Goal: Task Accomplishment & Management: Manage account settings

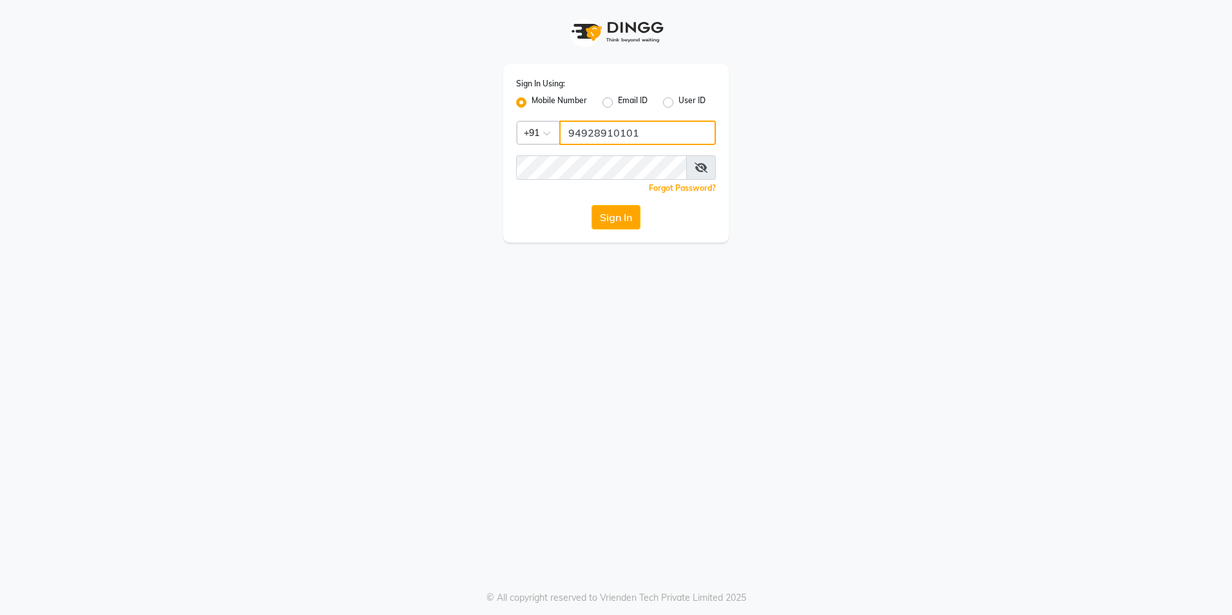
click at [661, 133] on input "94928910101" at bounding box center [637, 133] width 157 height 24
type input "9492891010"
click at [414, 86] on div "Sign In Using: Mobile Number Email ID User ID Country Code × [PHONE_NUMBER] Rem…" at bounding box center [616, 121] width 735 height 242
click at [592, 205] on button "Sign In" at bounding box center [616, 217] width 49 height 24
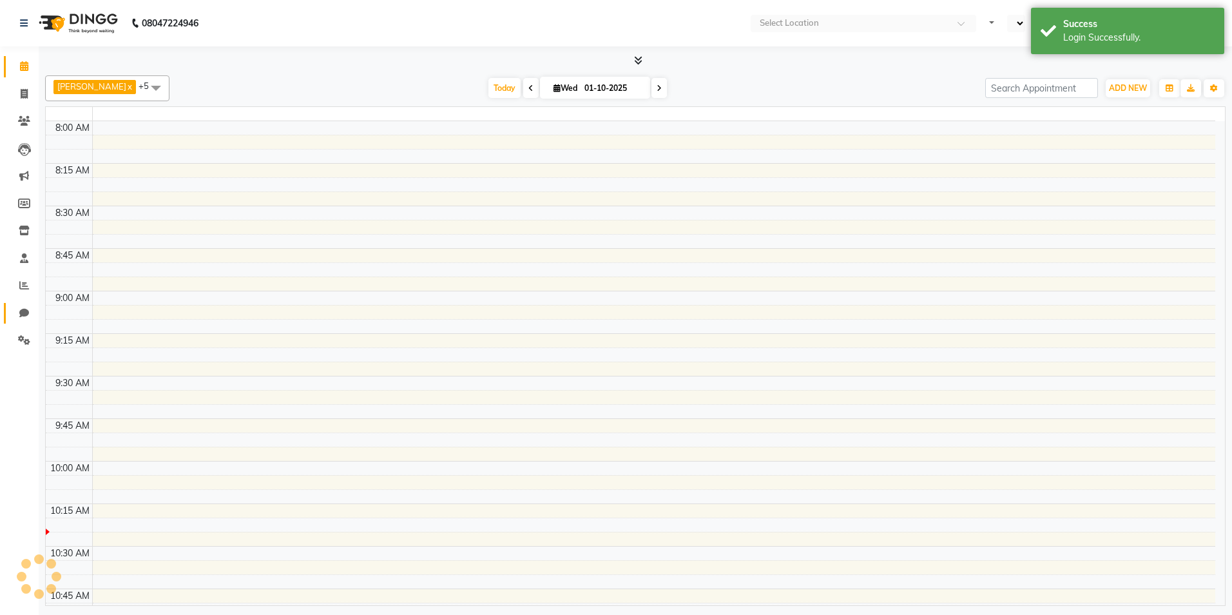
select select "en"
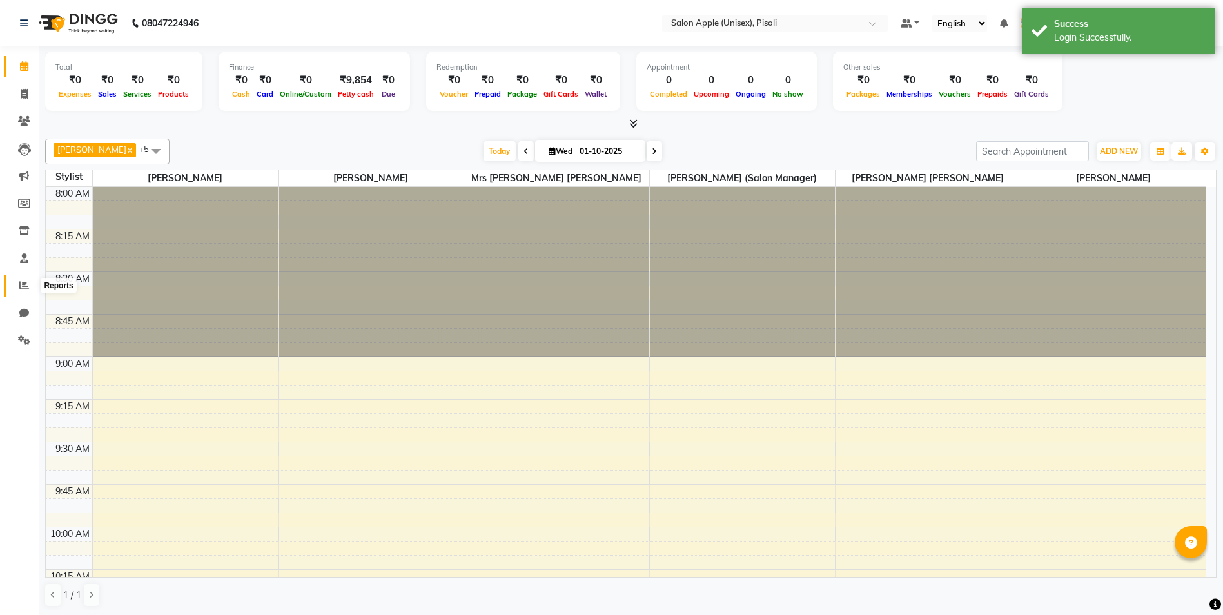
click at [23, 286] on icon at bounding box center [24, 285] width 10 height 10
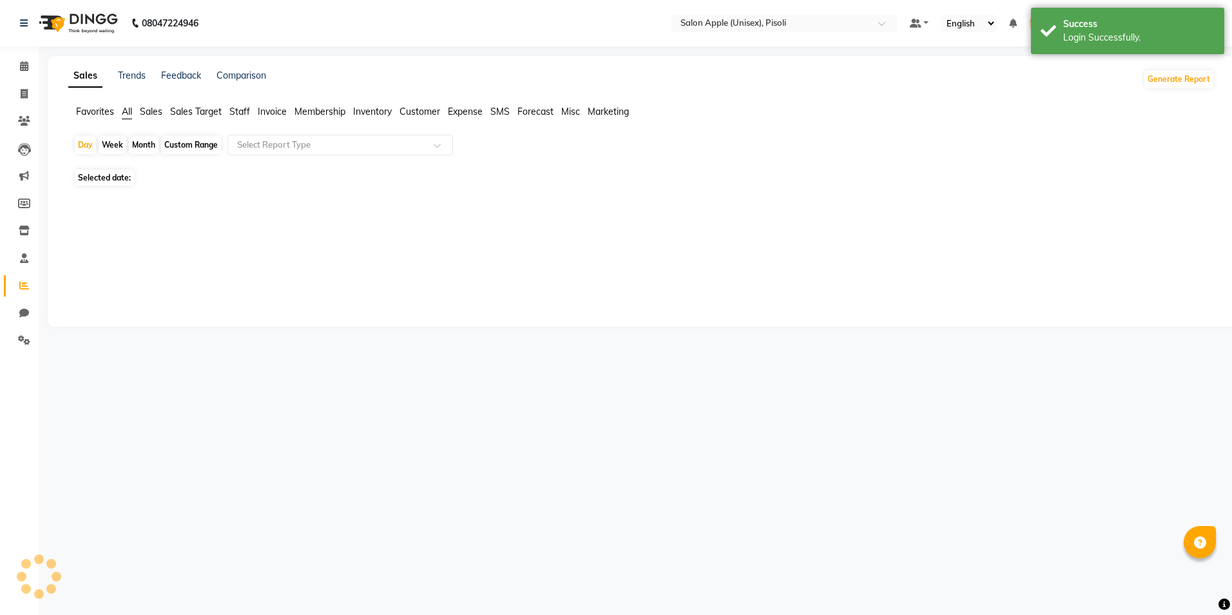
click at [177, 146] on div "Custom Range" at bounding box center [191, 145] width 60 height 18
select select "10"
select select "2025"
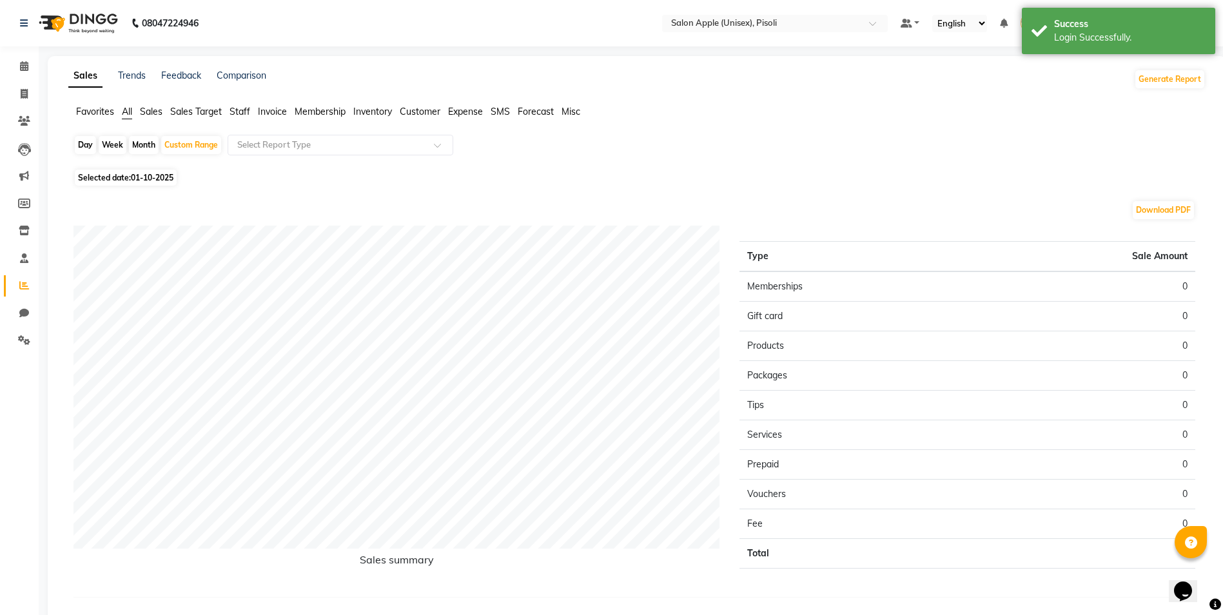
click at [144, 177] on span "01-10-2025" at bounding box center [152, 178] width 43 height 10
select select "10"
select select "2025"
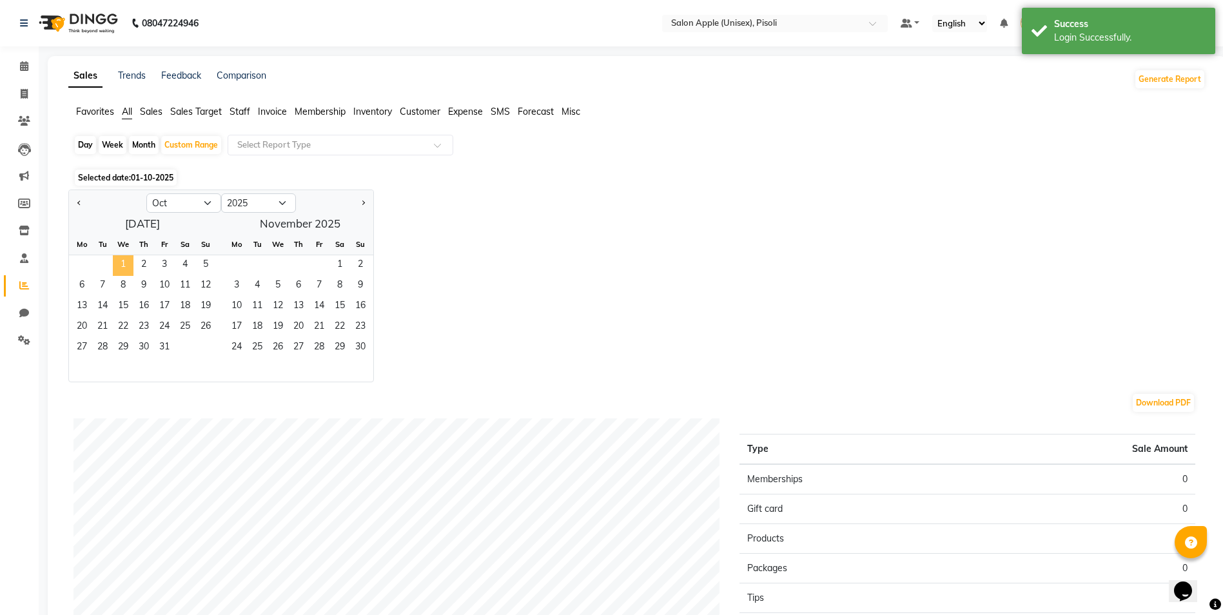
click at [119, 263] on span "1" at bounding box center [123, 265] width 21 height 21
click at [181, 203] on select "Jan Feb Mar Apr May Jun [DATE] Aug Sep Oct Nov Dec" at bounding box center [183, 202] width 75 height 19
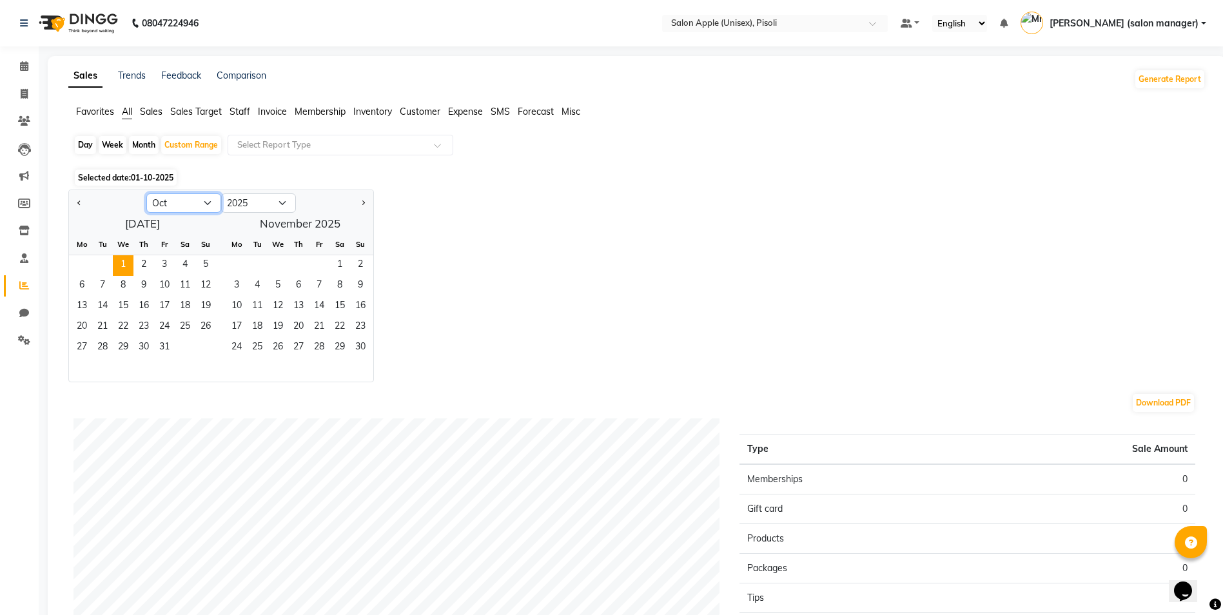
select select "9"
click at [146, 193] on select "Jan Feb Mar Apr May Jun [DATE] Aug Sep Oct Nov Dec" at bounding box center [183, 202] width 75 height 19
click at [84, 259] on span "1" at bounding box center [82, 265] width 21 height 21
click at [104, 355] on span "30" at bounding box center [102, 348] width 21 height 21
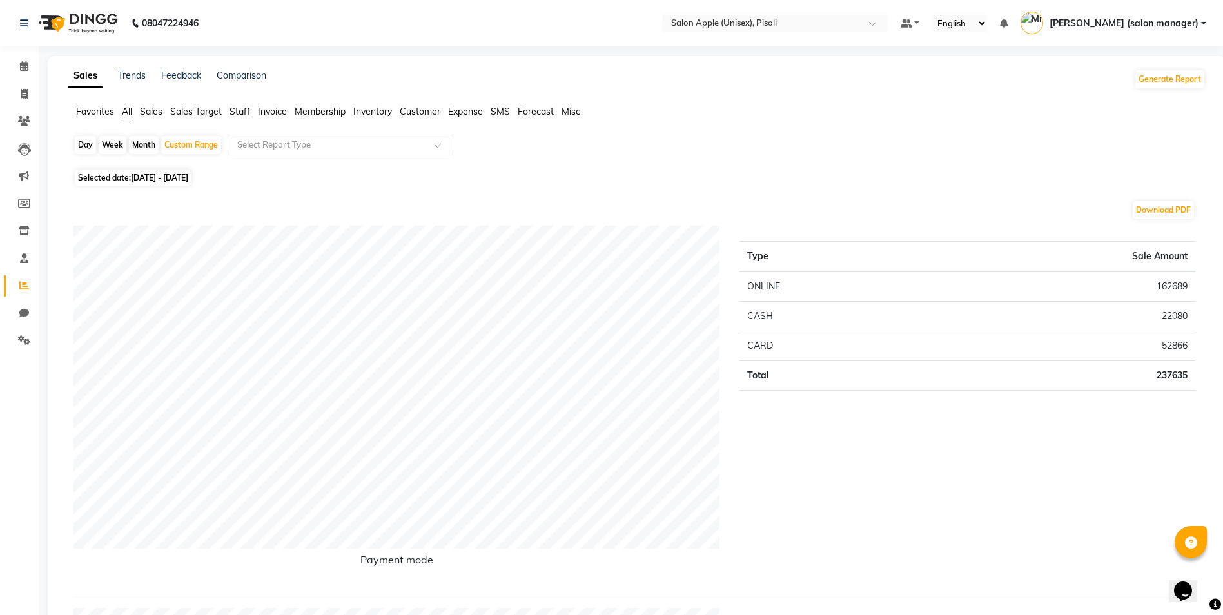
click at [149, 111] on span "Sales" at bounding box center [151, 112] width 23 height 12
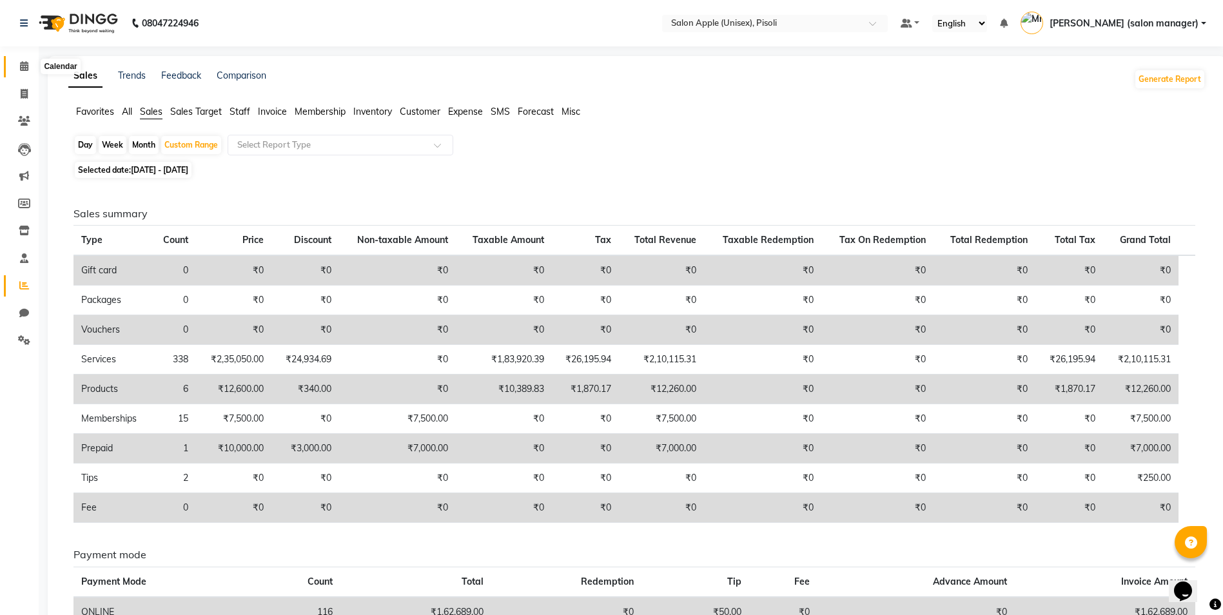
click at [23, 66] on icon at bounding box center [24, 66] width 8 height 10
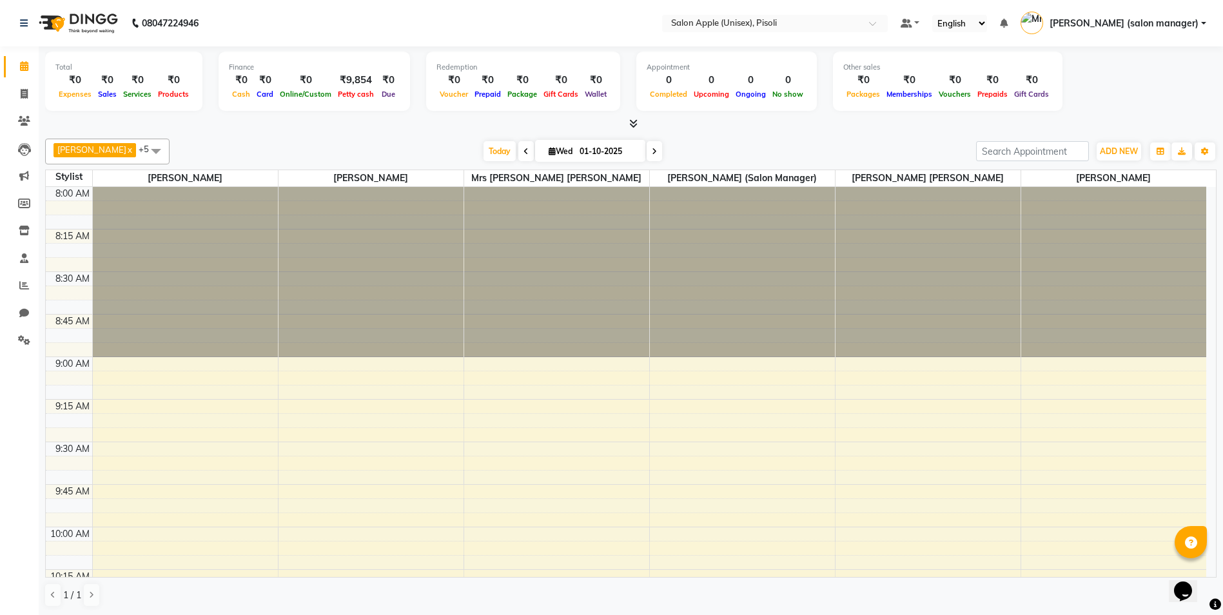
click at [636, 121] on icon at bounding box center [633, 124] width 8 height 10
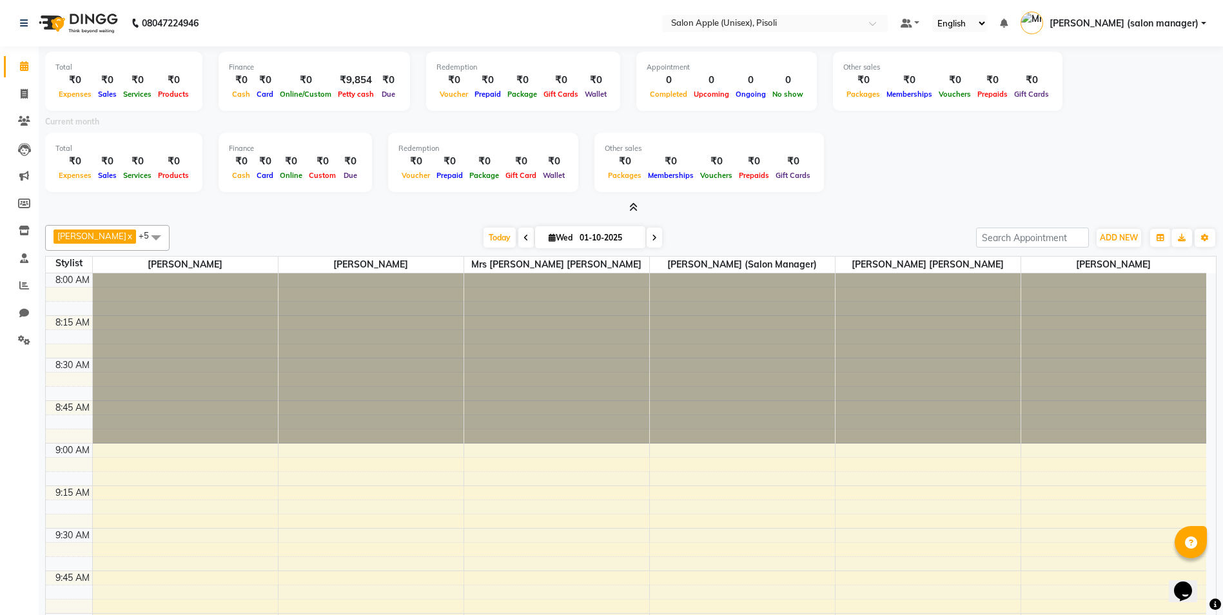
click at [633, 204] on icon at bounding box center [633, 207] width 8 height 10
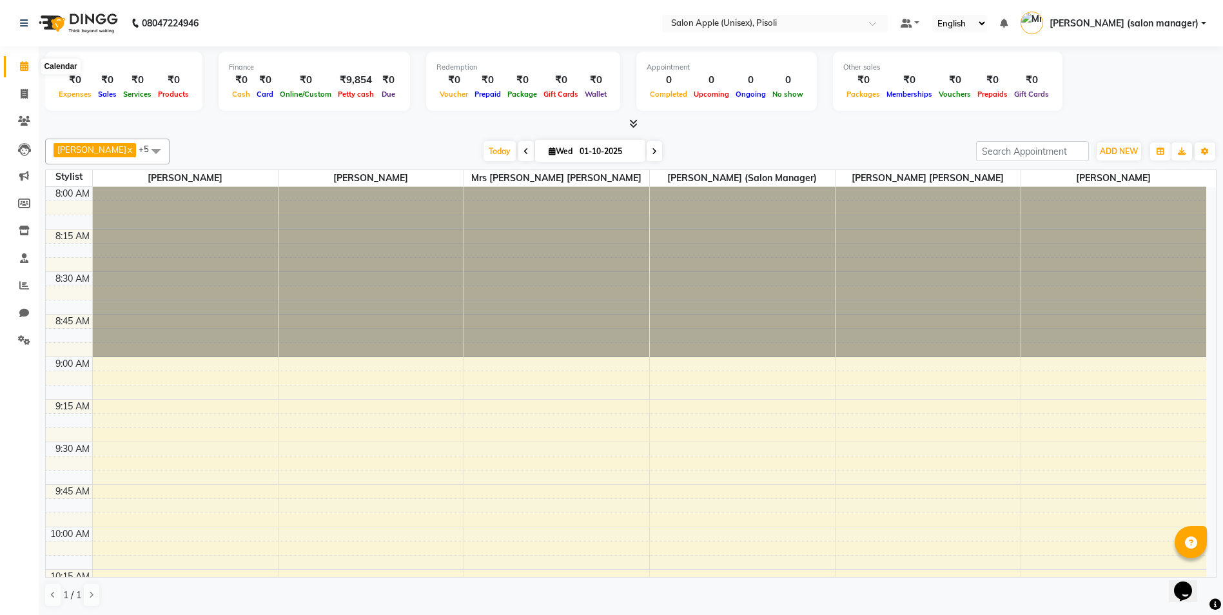
click at [21, 66] on icon at bounding box center [24, 66] width 8 height 10
click at [636, 123] on icon at bounding box center [633, 124] width 8 height 10
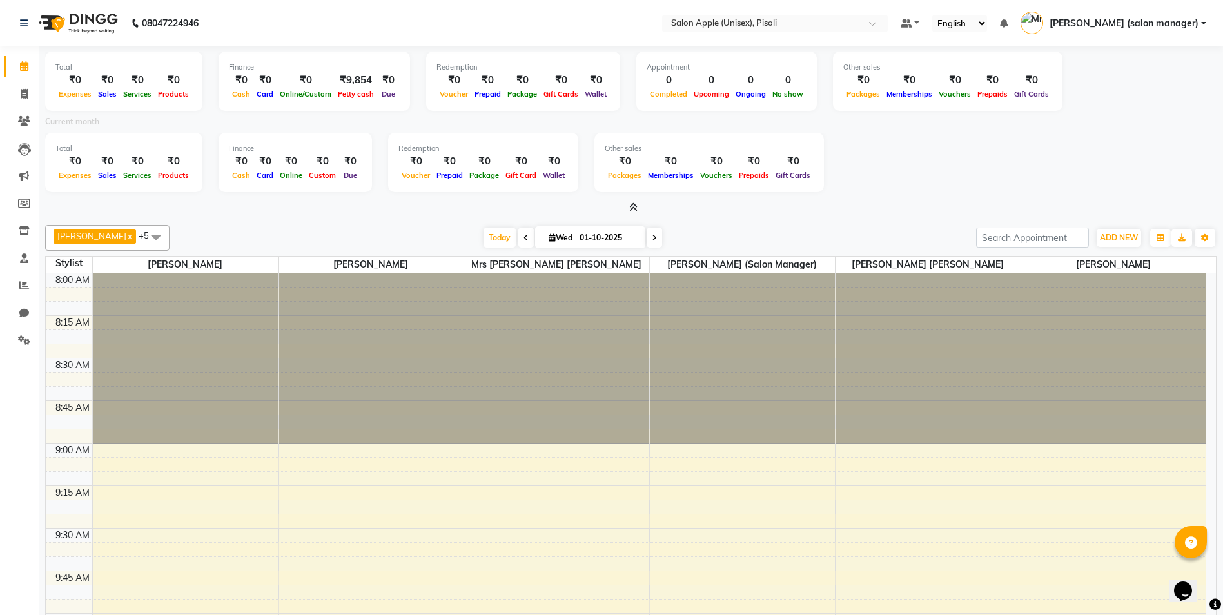
click at [632, 208] on icon at bounding box center [633, 207] width 8 height 10
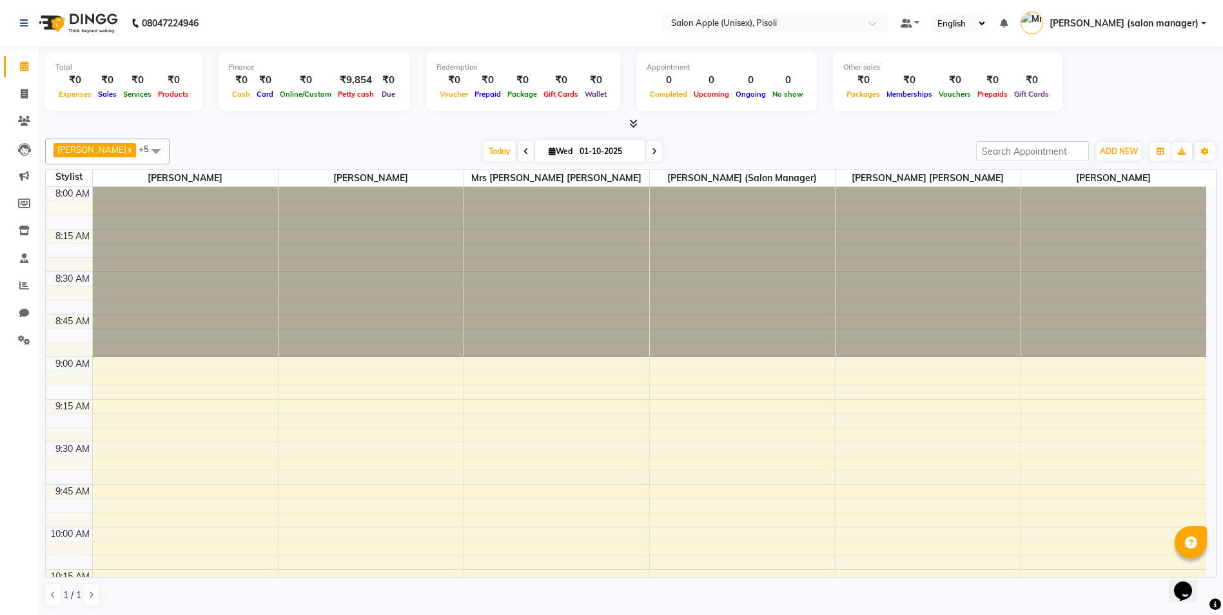
click at [636, 126] on icon at bounding box center [633, 124] width 8 height 10
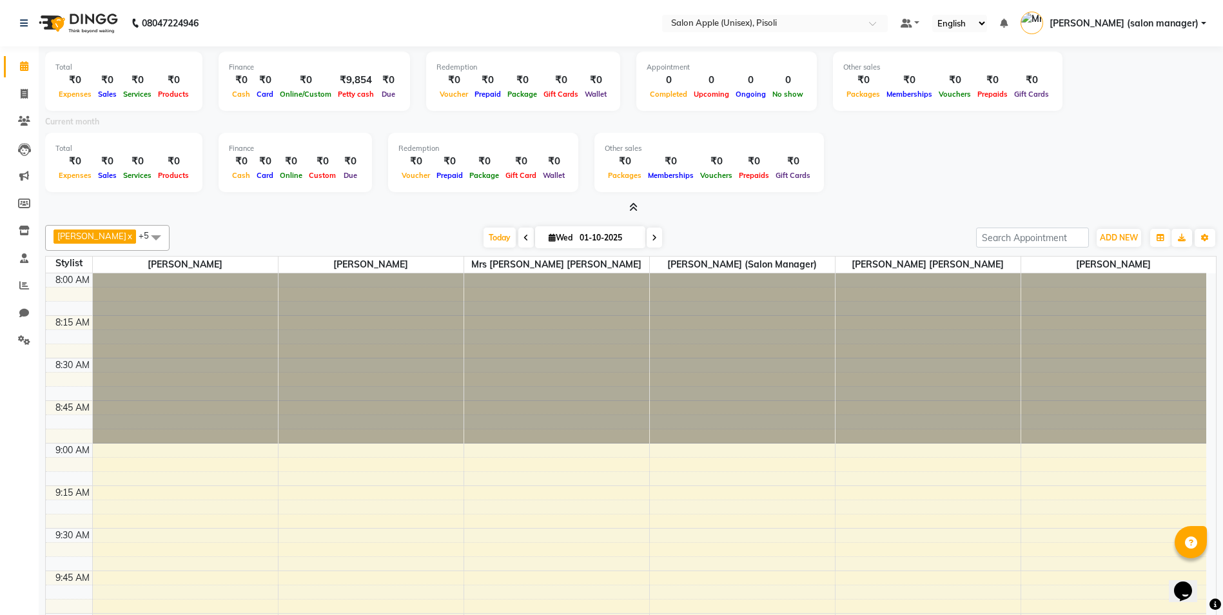
click at [632, 207] on icon at bounding box center [633, 207] width 8 height 10
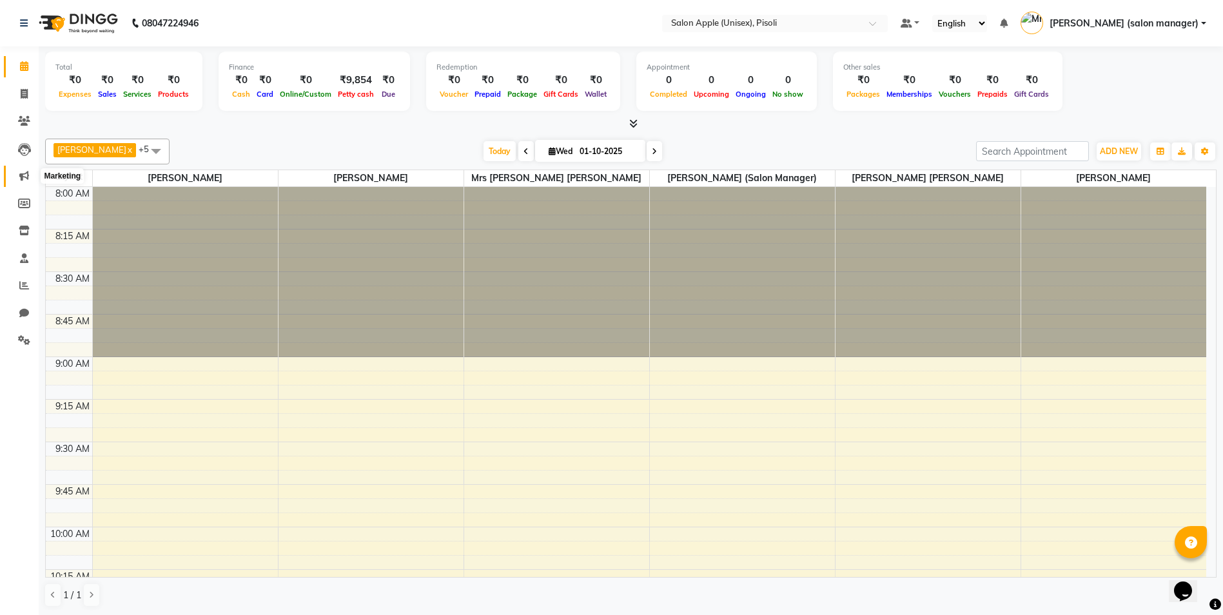
click at [25, 175] on icon at bounding box center [24, 176] width 10 height 10
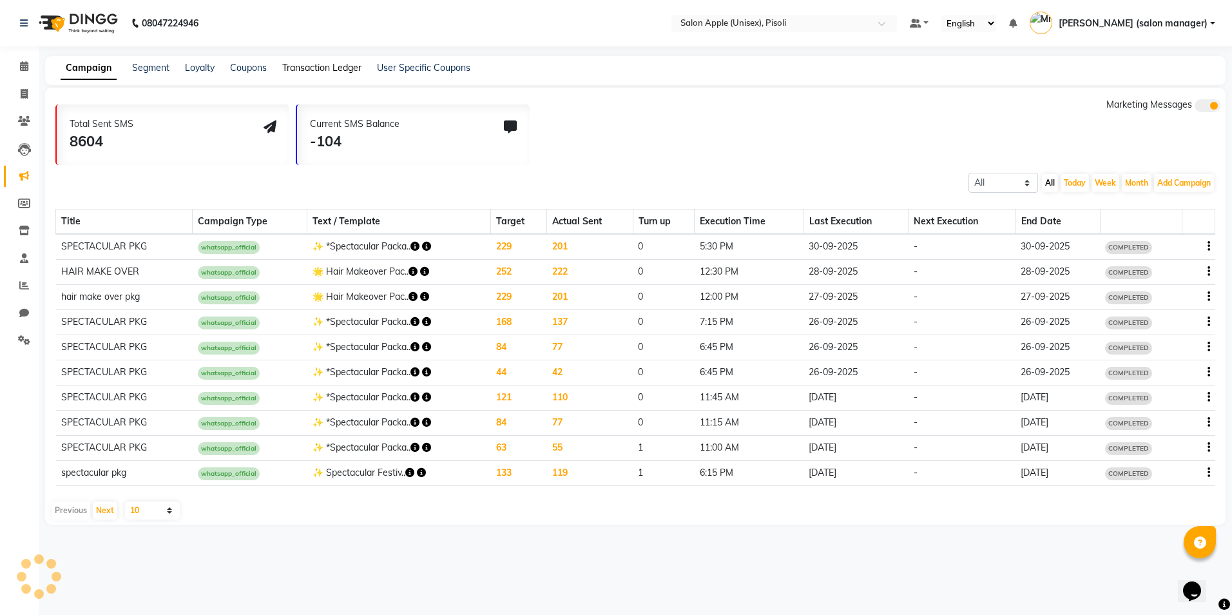
click at [304, 67] on link "Transaction Ledger" at bounding box center [321, 68] width 79 height 12
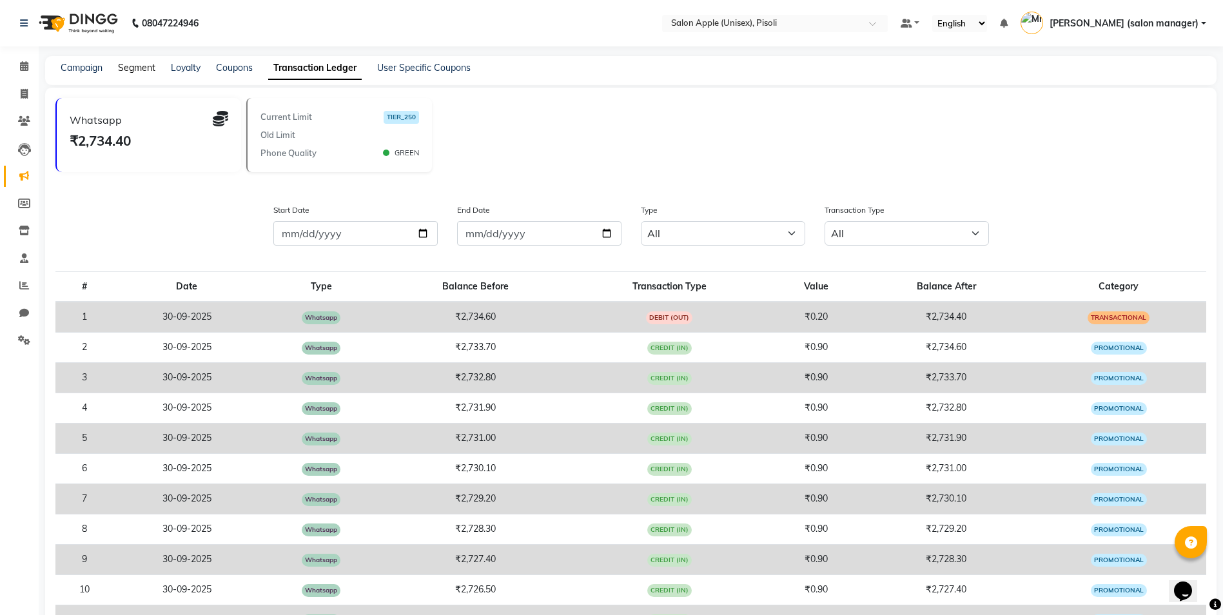
click at [142, 66] on link "Segment" at bounding box center [136, 68] width 37 height 12
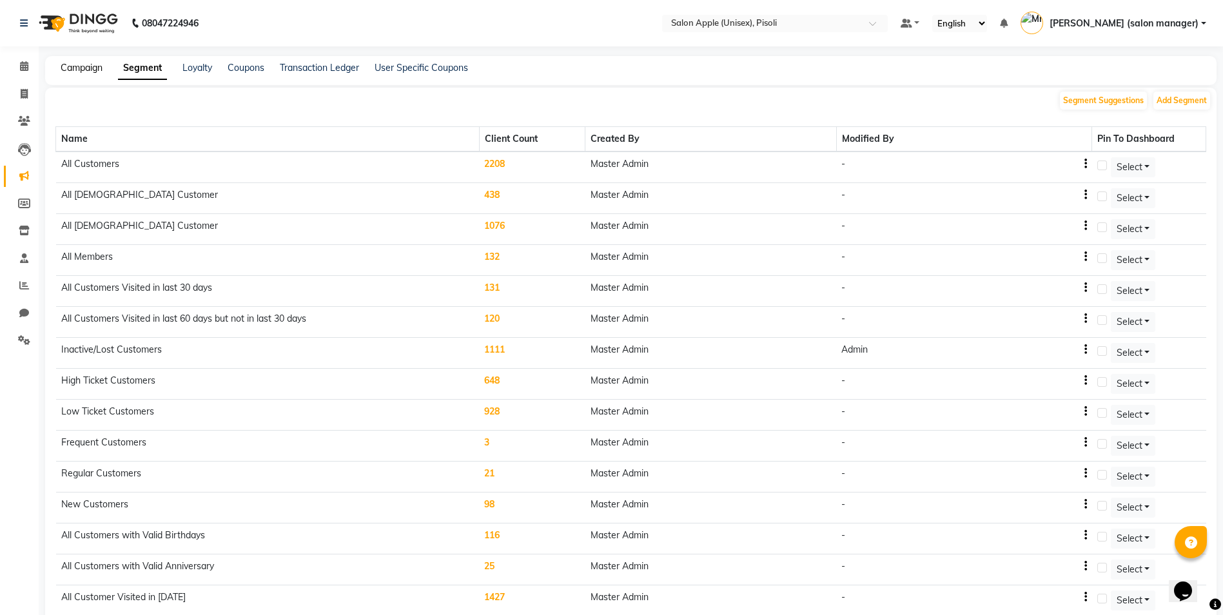
click at [94, 67] on link "Campaign" at bounding box center [82, 68] width 42 height 12
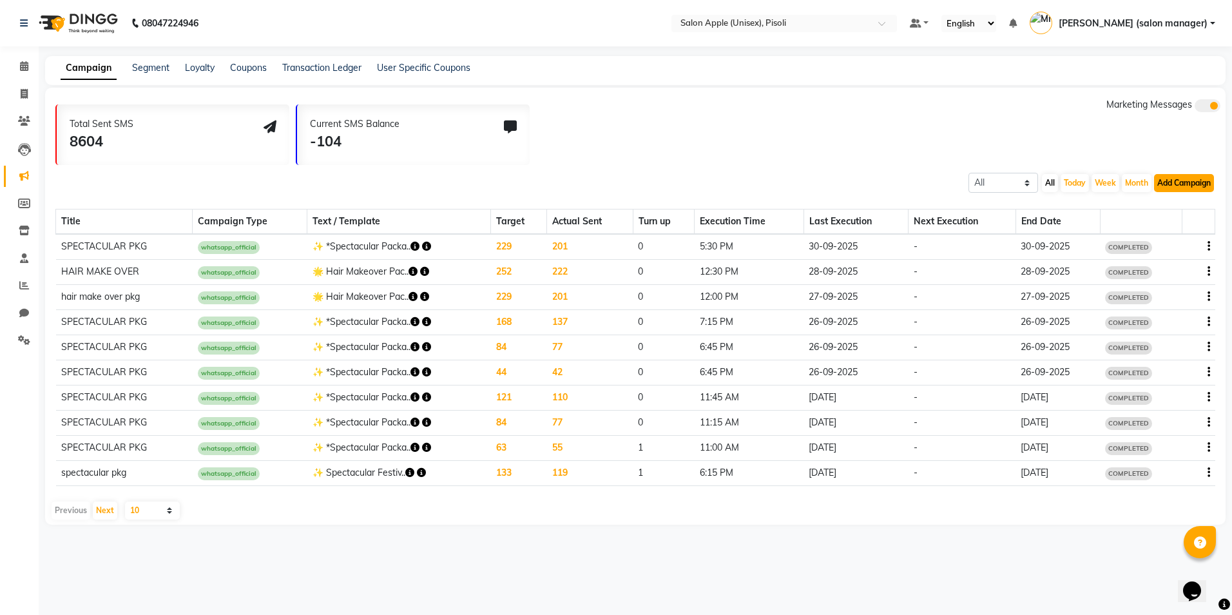
click at [1183, 182] on button "Add Campaign" at bounding box center [1184, 183] width 60 height 18
click at [1129, 260] on div "WhatsApp (Official API)" at bounding box center [1162, 261] width 130 height 19
select select "2"
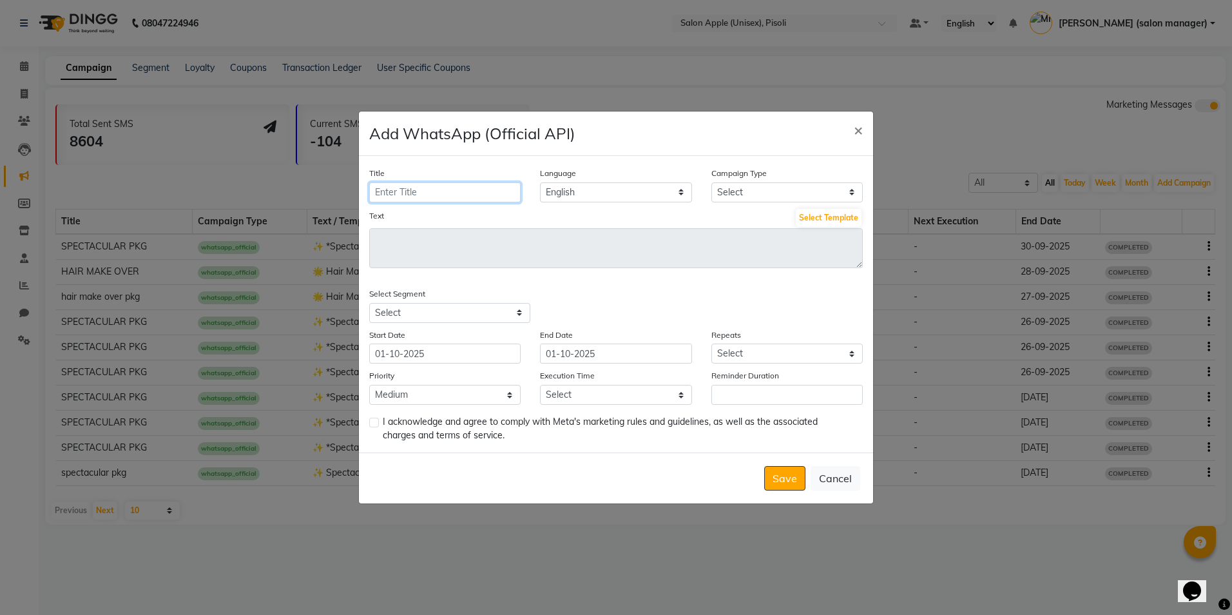
click at [457, 195] on input "Title" at bounding box center [444, 192] width 151 height 20
type input "spectacular pkg"
click at [735, 185] on select "Select Birthday Anniversary Promotional Service reminder" at bounding box center [787, 192] width 151 height 20
select select "3"
click at [712, 182] on select "Select Birthday Anniversary Promotional Service reminder" at bounding box center [787, 192] width 151 height 20
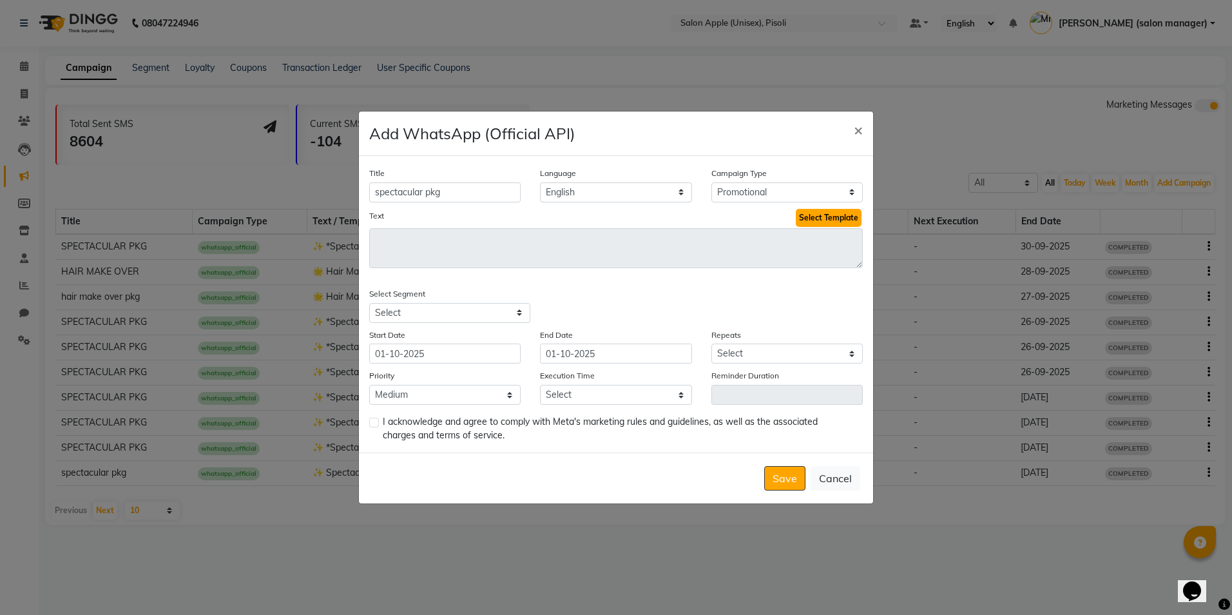
click at [813, 220] on button "Select Template" at bounding box center [829, 218] width 66 height 18
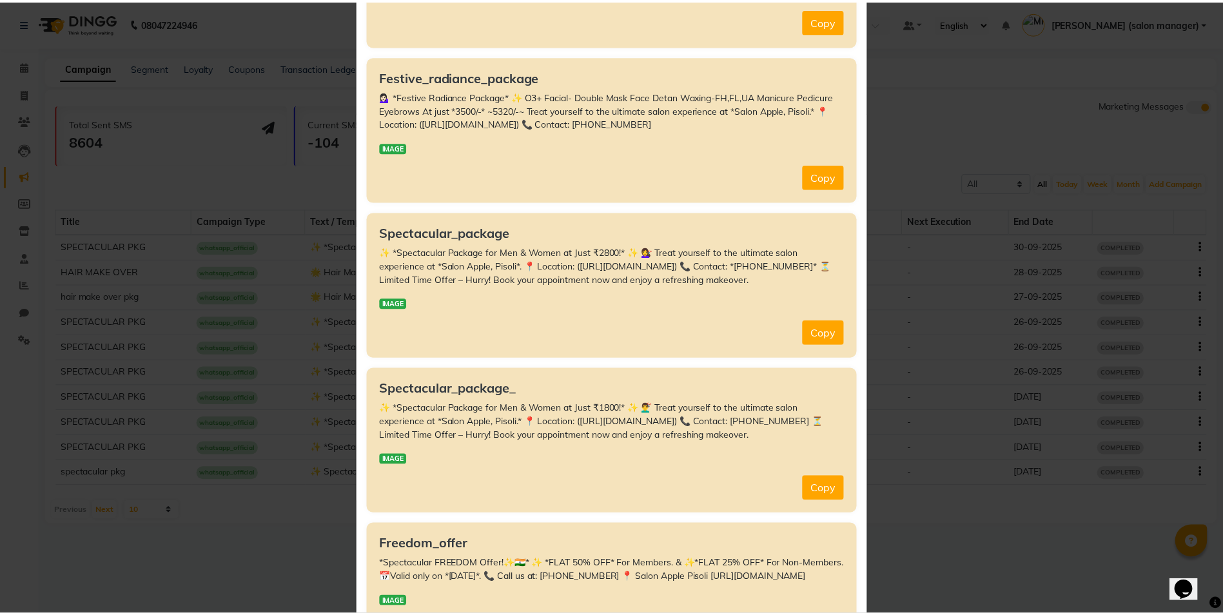
scroll to position [451, 0]
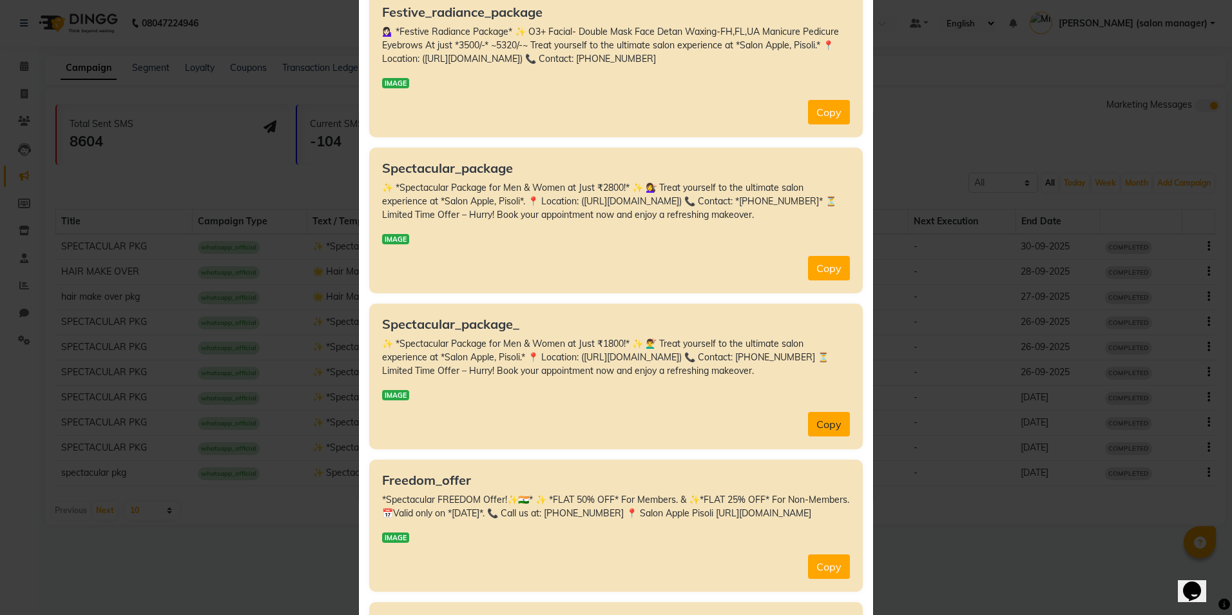
click at [814, 420] on button "Copy" at bounding box center [829, 424] width 42 height 24
type textarea "✨ *Spectacular Package for Men & Women at Just ₹1800!* ✨ 💇‍♂️ Treat yourself to…"
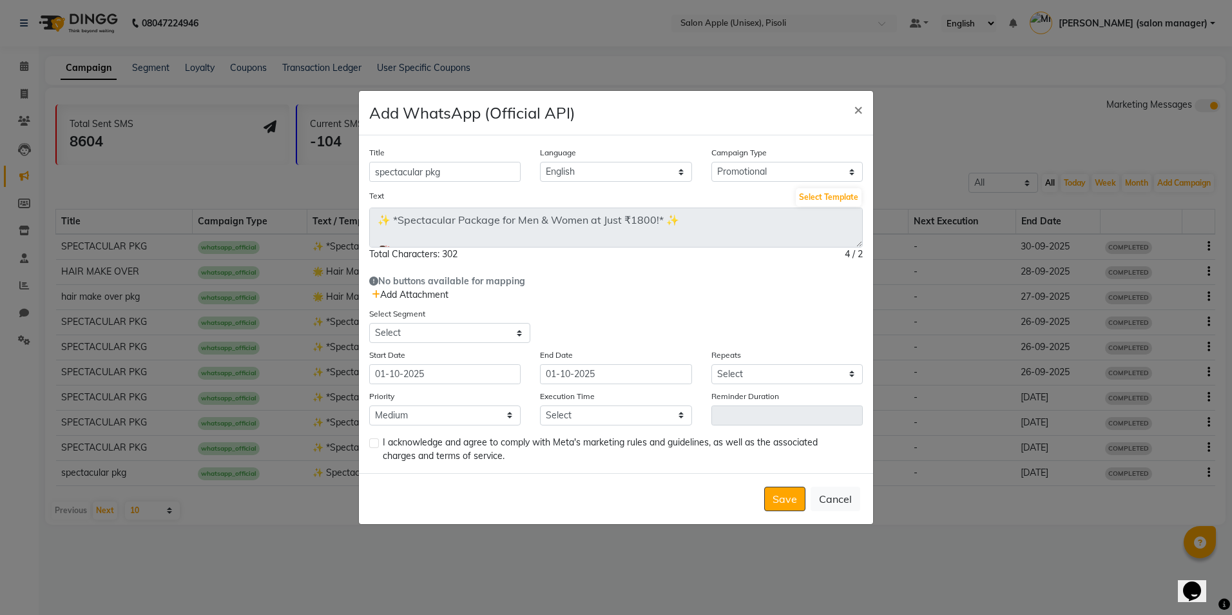
click at [379, 293] on icon at bounding box center [376, 294] width 8 height 9
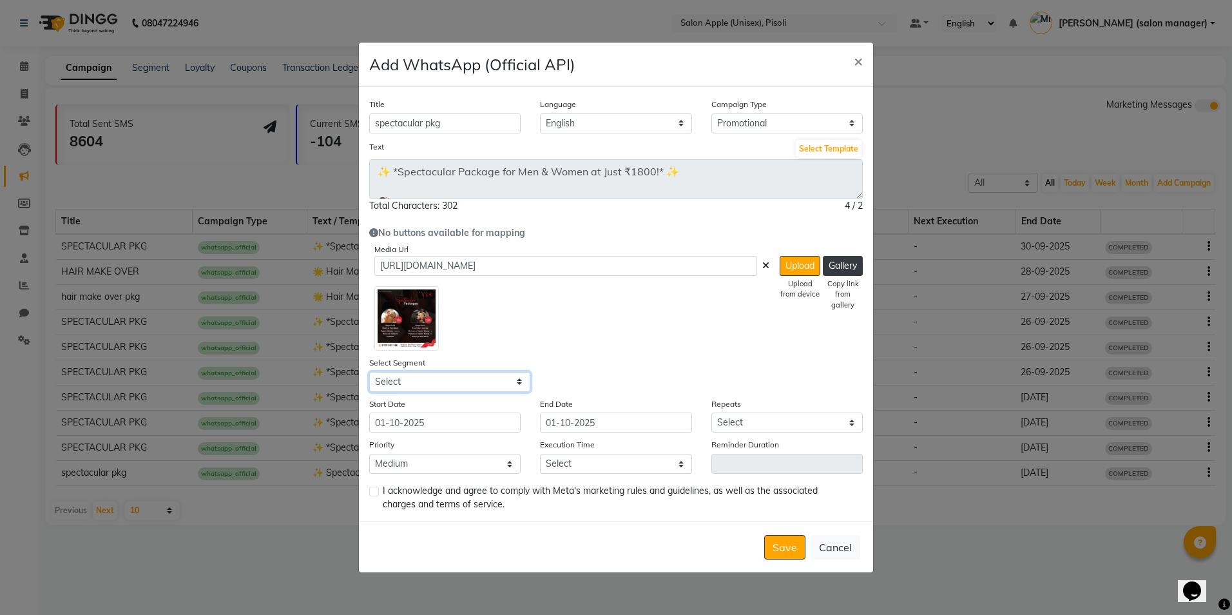
click at [422, 384] on select "Select All Customers All [DEMOGRAPHIC_DATA] Customer All [DEMOGRAPHIC_DATA] Cus…" at bounding box center [449, 382] width 161 height 20
select select "43715"
click at [369, 372] on select "Select All Customers All [DEMOGRAPHIC_DATA] Customer All [DEMOGRAPHIC_DATA] Cus…" at bounding box center [449, 382] width 161 height 20
click at [764, 427] on select "Select Once Daily Alternate Day Weekly Monthly Yearly" at bounding box center [787, 423] width 151 height 20
select select "1"
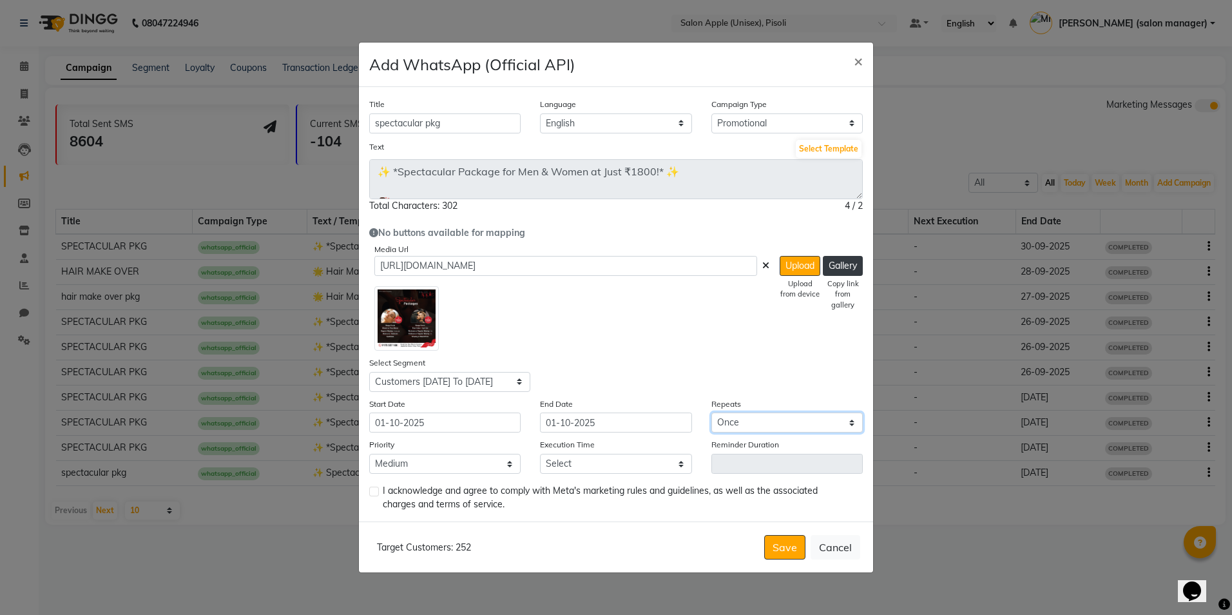
click at [712, 413] on select "Select Once Daily Alternate Day Weekly Monthly Yearly" at bounding box center [787, 423] width 151 height 20
click at [589, 467] on select "Select 09:00 AM 09:15 AM 09:30 AM 09:45 AM 10:00 AM 10:15 AM 10:30 AM 10:45 AM …" at bounding box center [615, 464] width 151 height 20
click at [540, 454] on select "Select 09:00 AM 09:15 AM 09:30 AM 09:45 AM 10:00 AM 10:15 AM 10:30 AM 10:45 AM …" at bounding box center [615, 464] width 151 height 20
click at [580, 467] on select "Select 09:00 AM 09:15 AM 09:30 AM 09:45 AM 10:00 AM 10:15 AM 10:30 AM 10:45 AM …" at bounding box center [615, 464] width 151 height 20
select select "645"
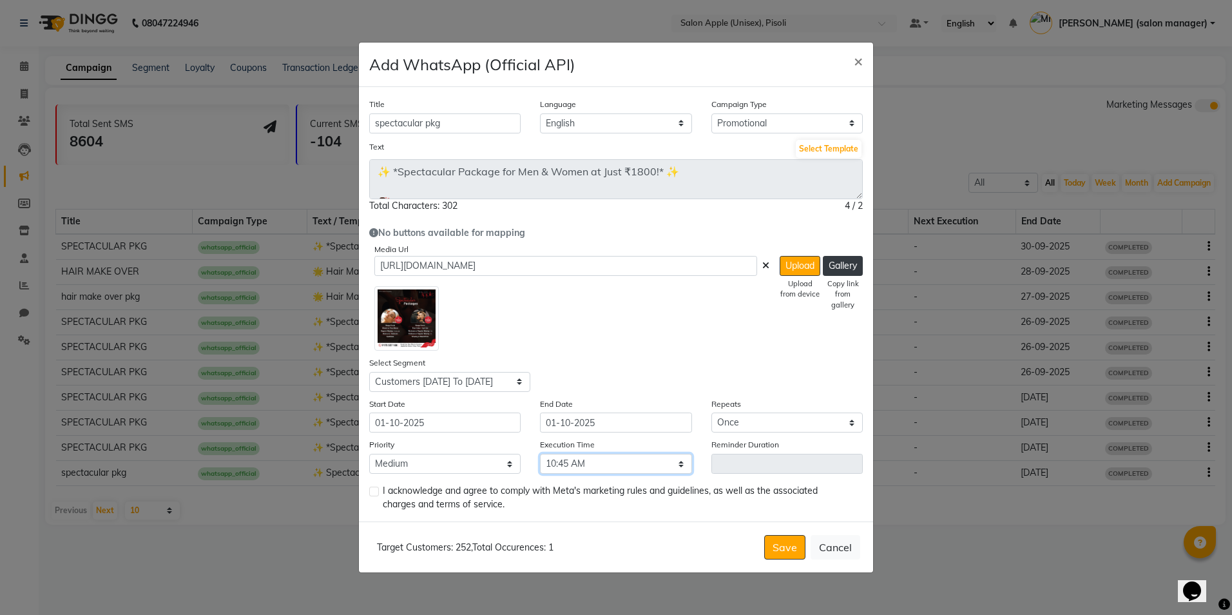
click at [540, 454] on select "Select 09:00 AM 09:15 AM 09:30 AM 09:45 AM 10:00 AM 10:15 AM 10:30 AM 10:45 AM …" at bounding box center [615, 464] width 151 height 20
click at [374, 492] on label at bounding box center [374, 492] width 10 height 10
click at [374, 492] on input "checkbox" at bounding box center [373, 492] width 8 height 8
checkbox input "true"
click at [782, 541] on button "Save" at bounding box center [784, 547] width 41 height 24
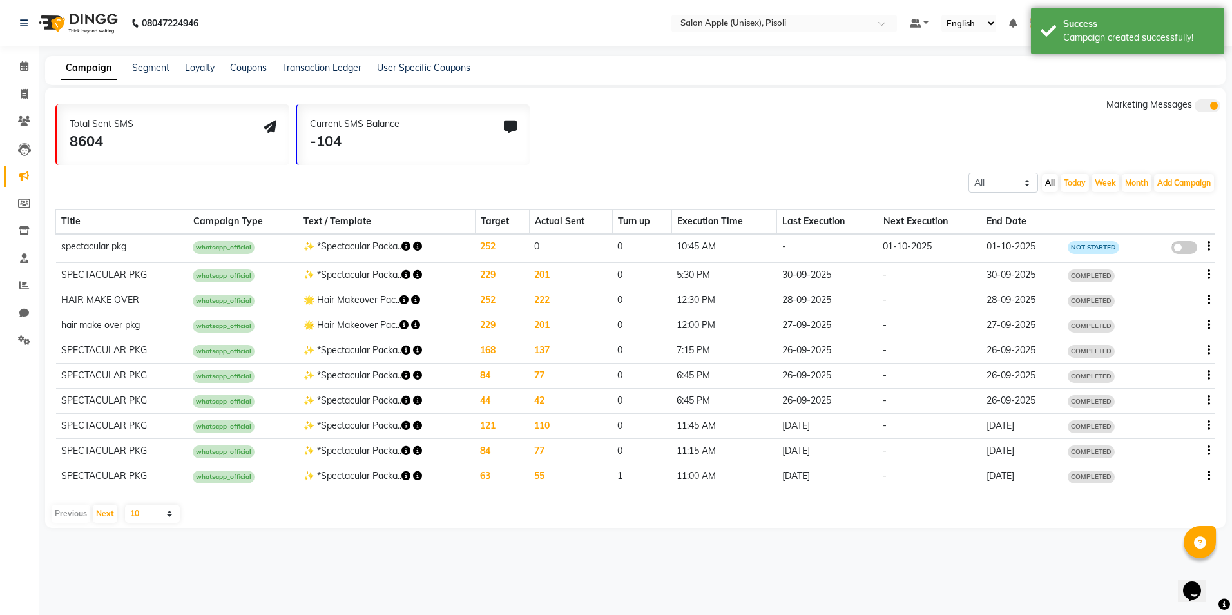
click at [1177, 249] on span at bounding box center [1185, 247] width 26 height 13
click at [1189, 249] on input "false" at bounding box center [1189, 249] width 0 height 0
select select "3"
select select "43715"
select select "1"
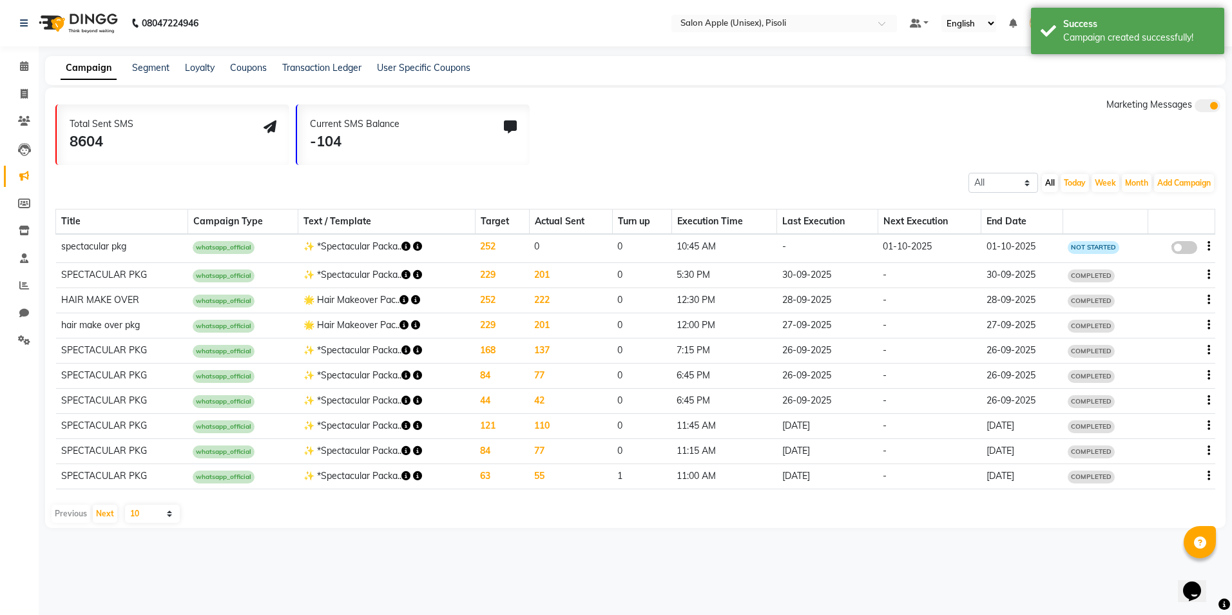
select select "2"
select select "645"
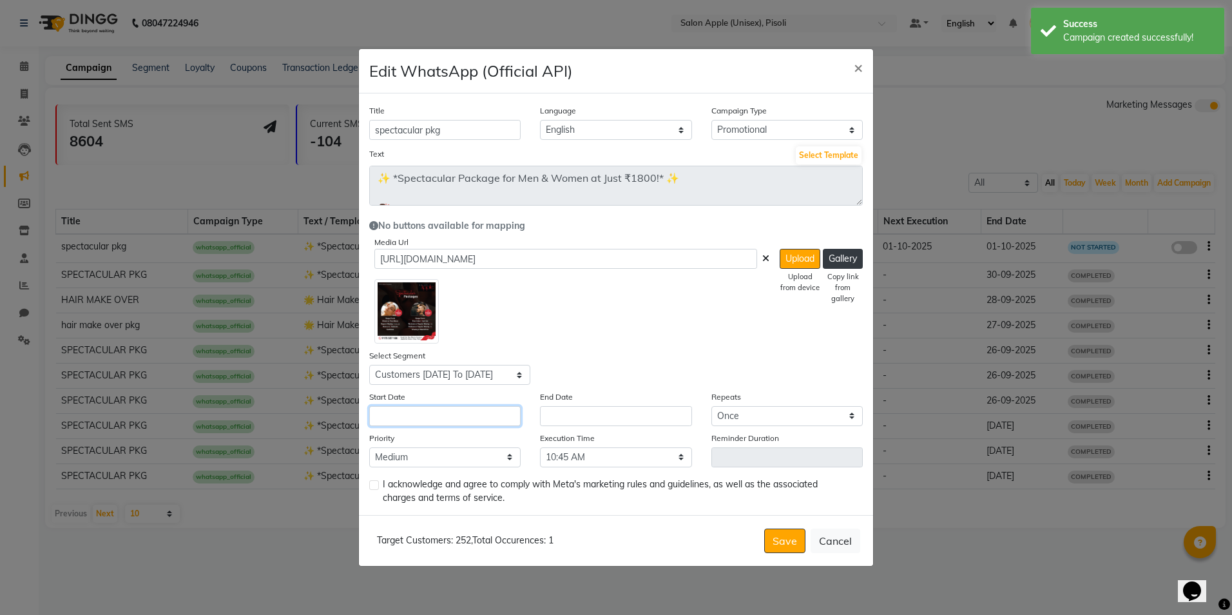
click at [443, 419] on input "text" at bounding box center [444, 416] width 151 height 20
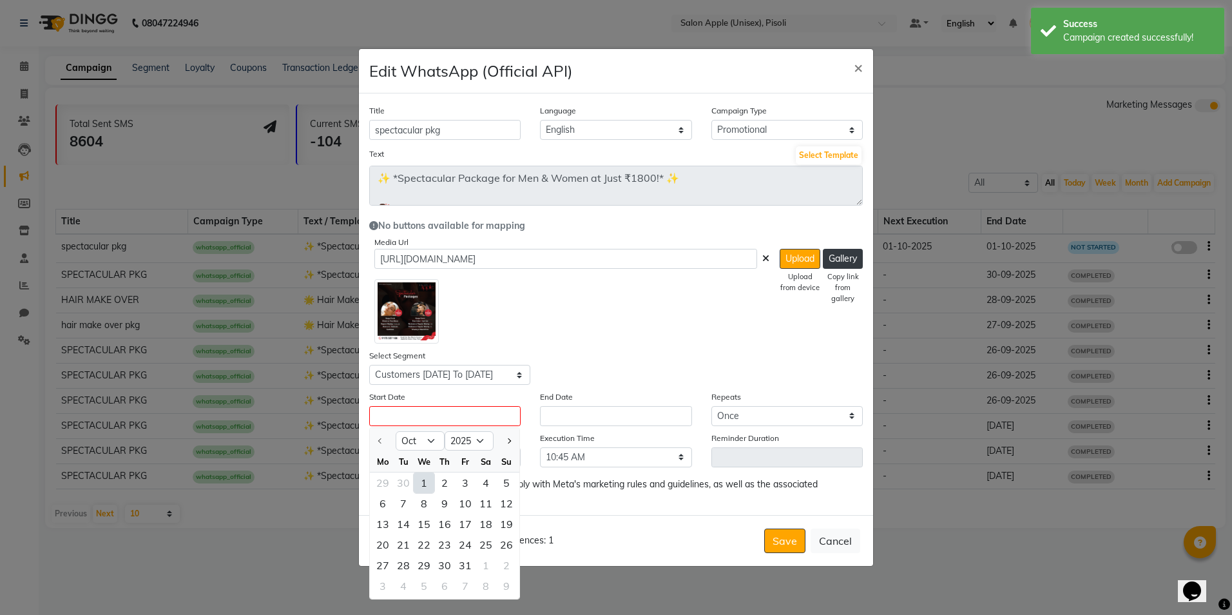
click at [425, 484] on div "1" at bounding box center [424, 482] width 21 height 21
type input "01-10-2025"
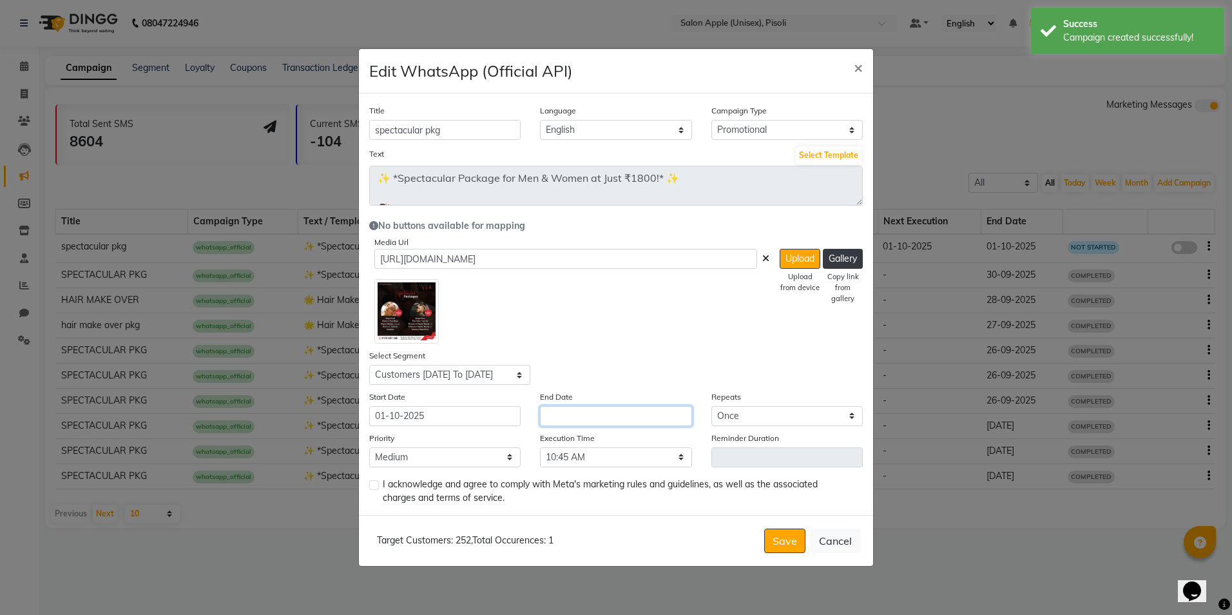
drag, startPoint x: 599, startPoint y: 414, endPoint x: 589, endPoint y: 420, distance: 11.8
click at [599, 414] on input "text" at bounding box center [615, 416] width 151 height 20
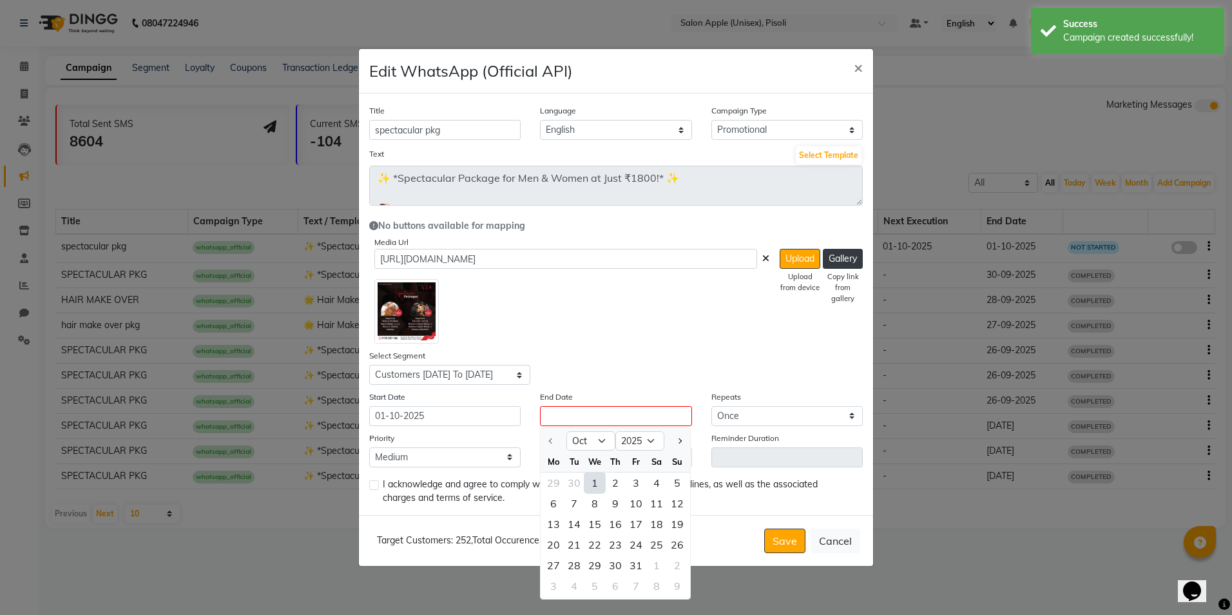
click at [599, 487] on div "1" at bounding box center [595, 482] width 21 height 21
type input "01-10-2025"
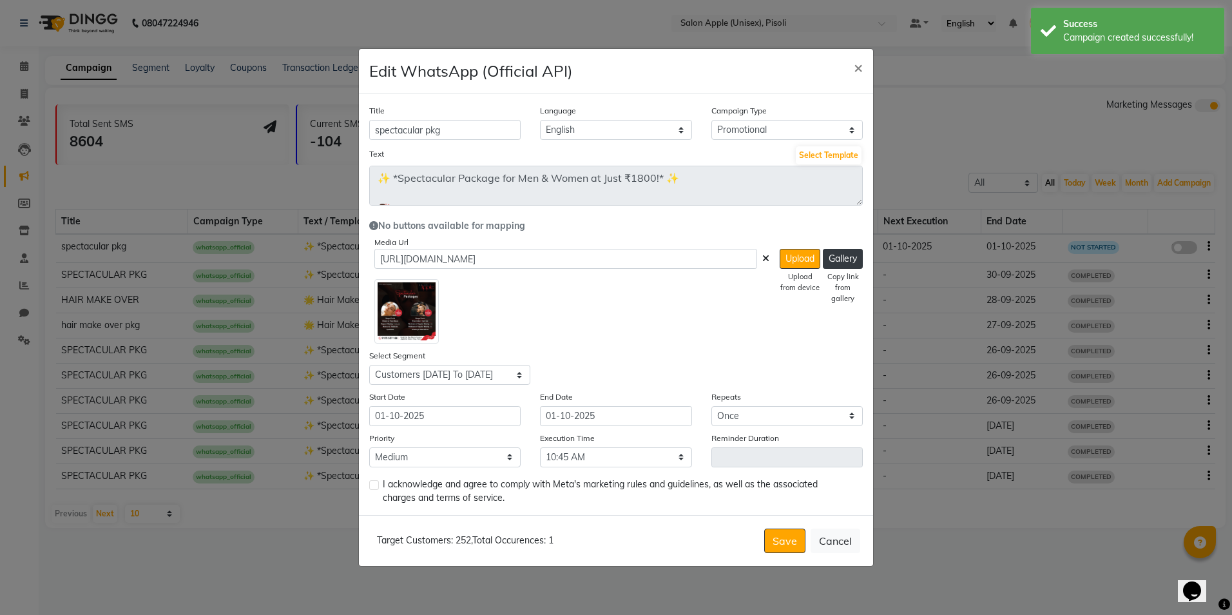
click at [372, 488] on label at bounding box center [374, 485] width 10 height 10
click at [372, 488] on input "checkbox" at bounding box center [373, 485] width 8 height 8
checkbox input "true"
click at [787, 543] on button "Save" at bounding box center [784, 541] width 41 height 24
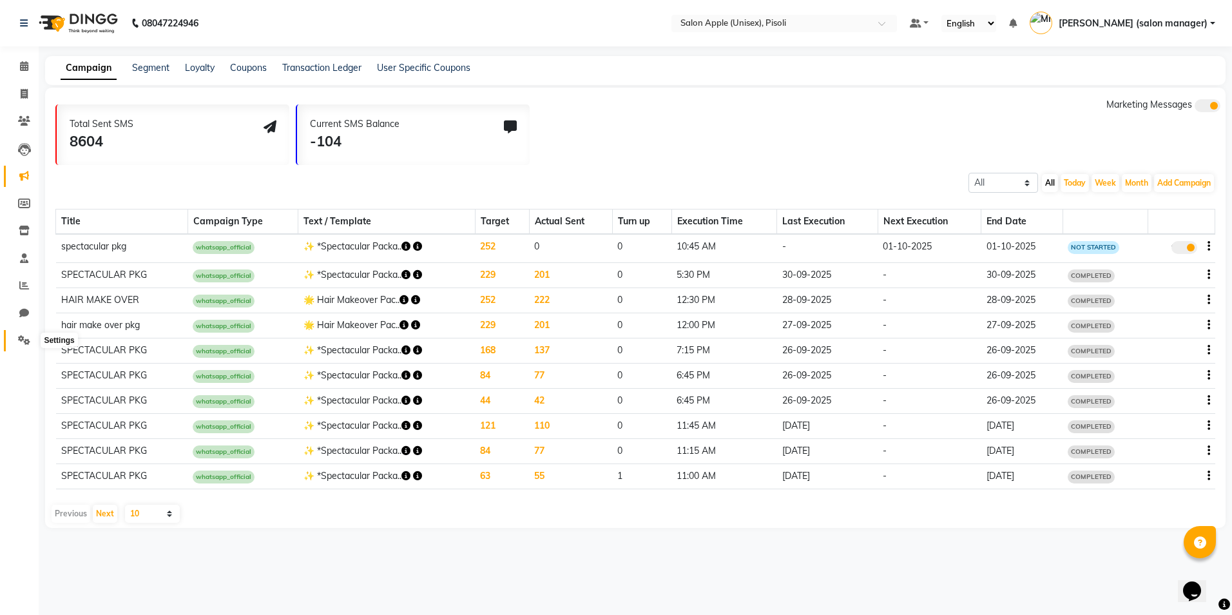
click at [21, 339] on icon at bounding box center [24, 340] width 12 height 10
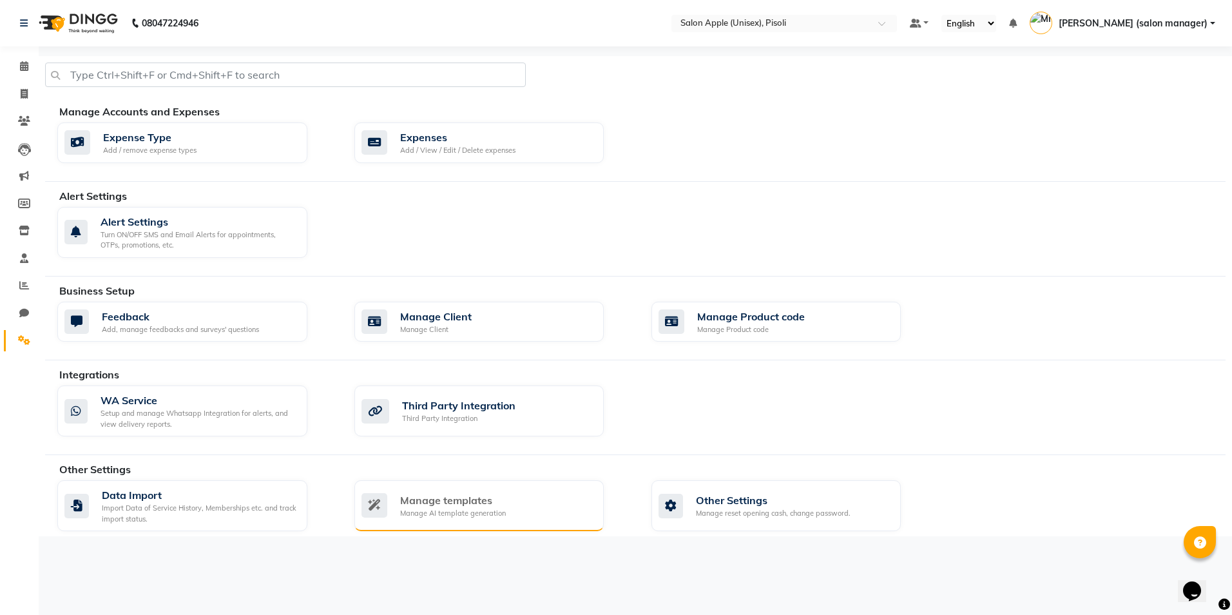
click at [457, 508] on div "Manage AI template generation" at bounding box center [453, 513] width 106 height 11
select select "APPROVED"
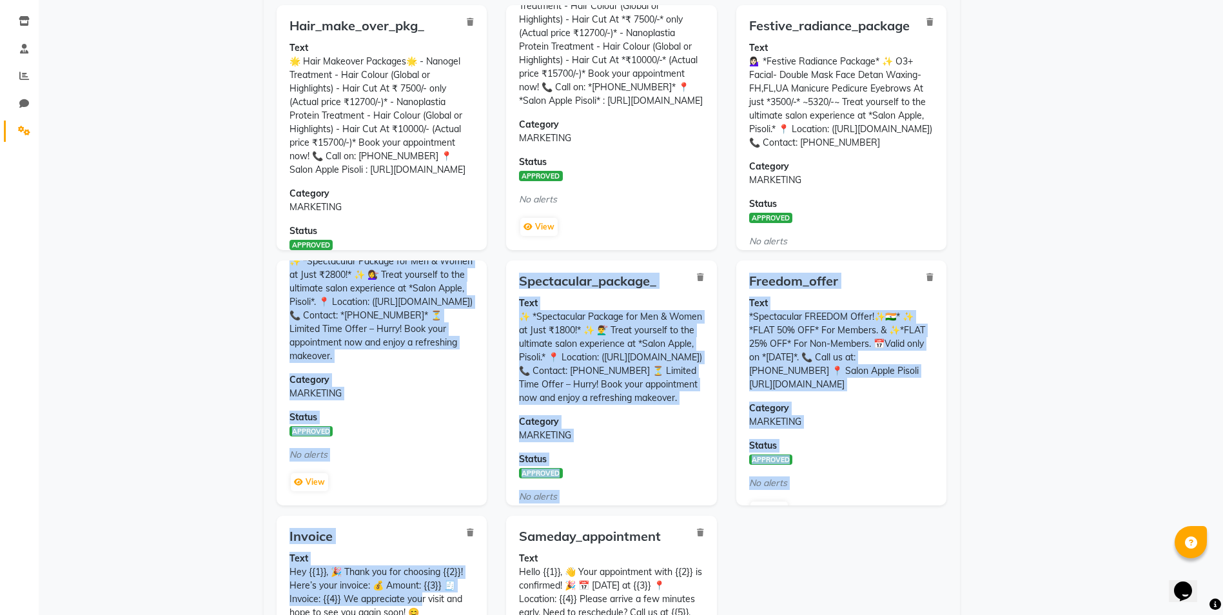
scroll to position [287, 0]
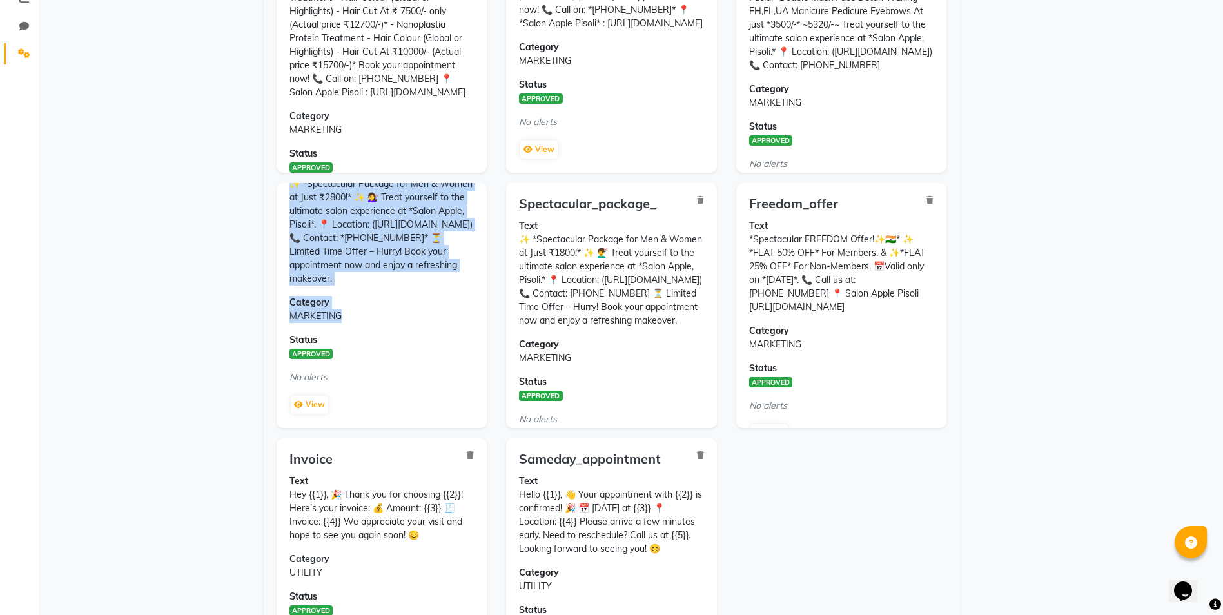
drag, startPoint x: 288, startPoint y: 458, endPoint x: 435, endPoint y: 310, distance: 208.3
click at [435, 310] on div "Spectacular_package Text ✨ *Spectacular Package for Men & Women at Just ₹2800!*…" at bounding box center [382, 305] width 211 height 245
copy div "✨ *Spectacular Package for Men & Women at Just ₹2800!* ✨ 💇‍♀️ Treat yourself to…"
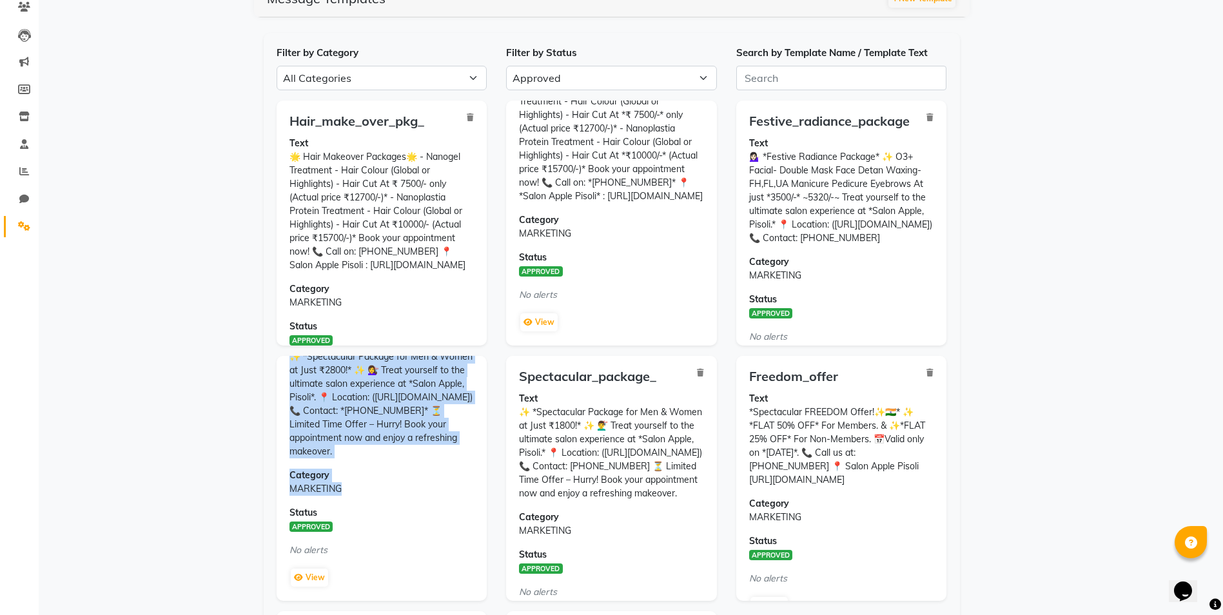
scroll to position [29, 0]
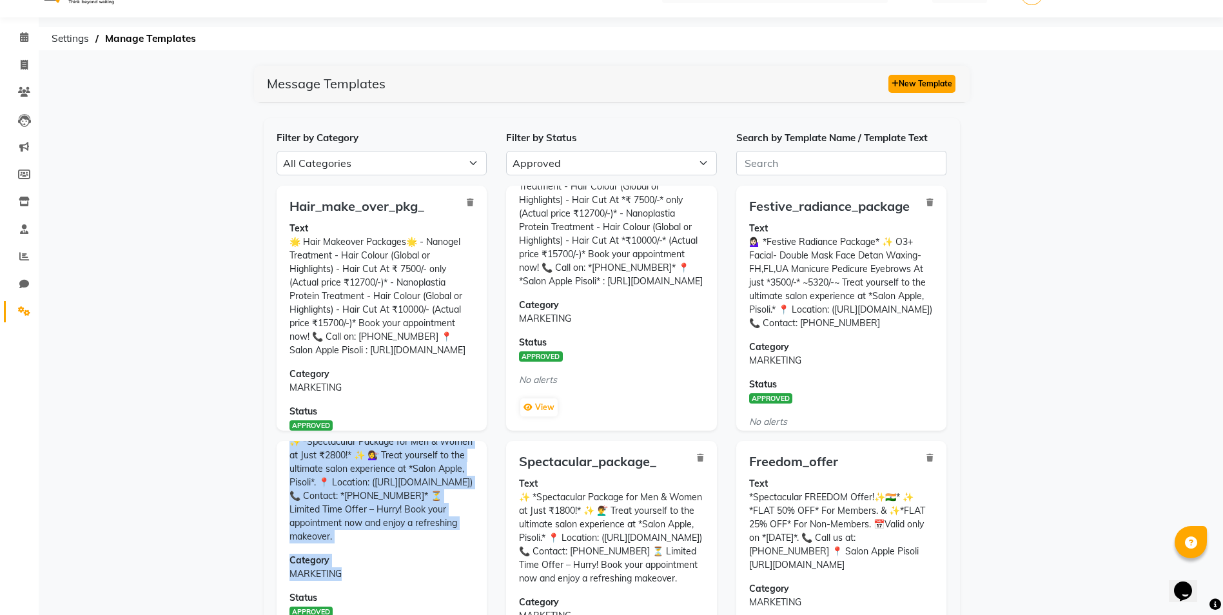
click at [902, 83] on button "New Template" at bounding box center [921, 84] width 67 height 18
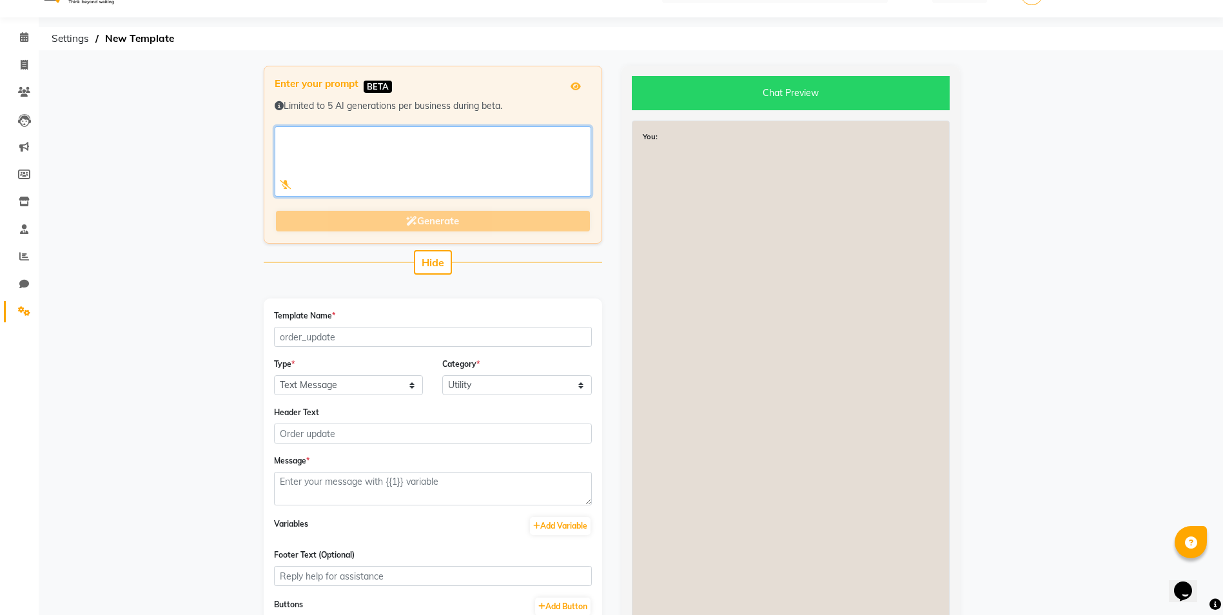
click at [299, 143] on textarea at bounding box center [433, 161] width 316 height 70
paste textarea "✨ *Spectacular Package for Men & Women at Just ₹2800!* ✨ 💇‍♀️ Treat yourself to…"
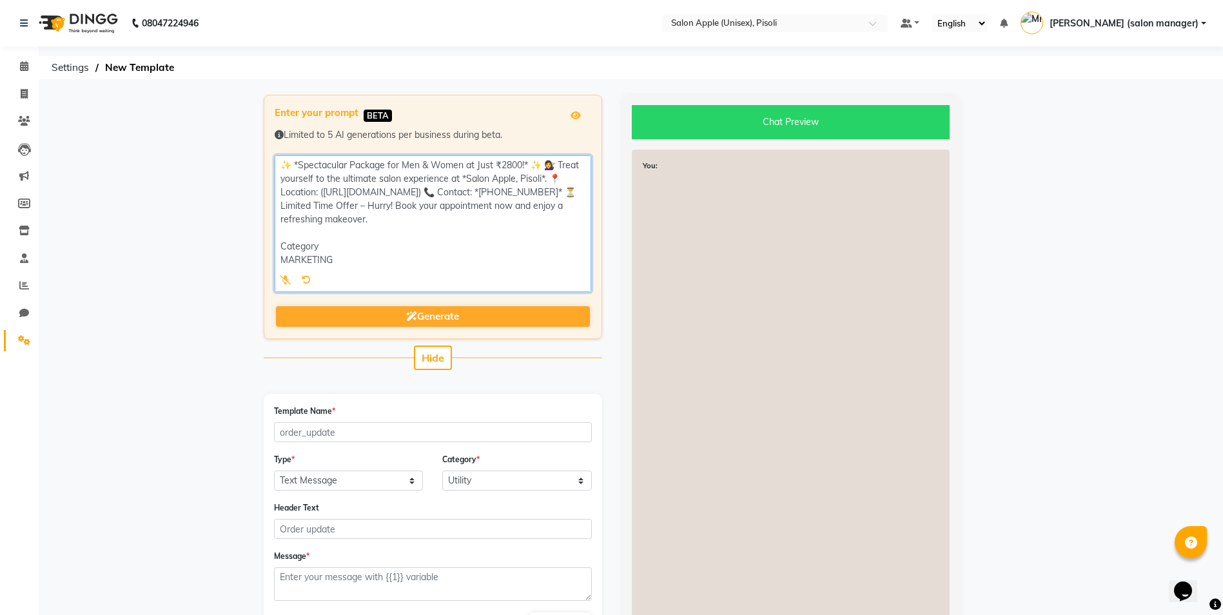
click at [563, 176] on textarea at bounding box center [433, 223] width 316 height 137
click at [489, 177] on textarea at bounding box center [433, 223] width 316 height 137
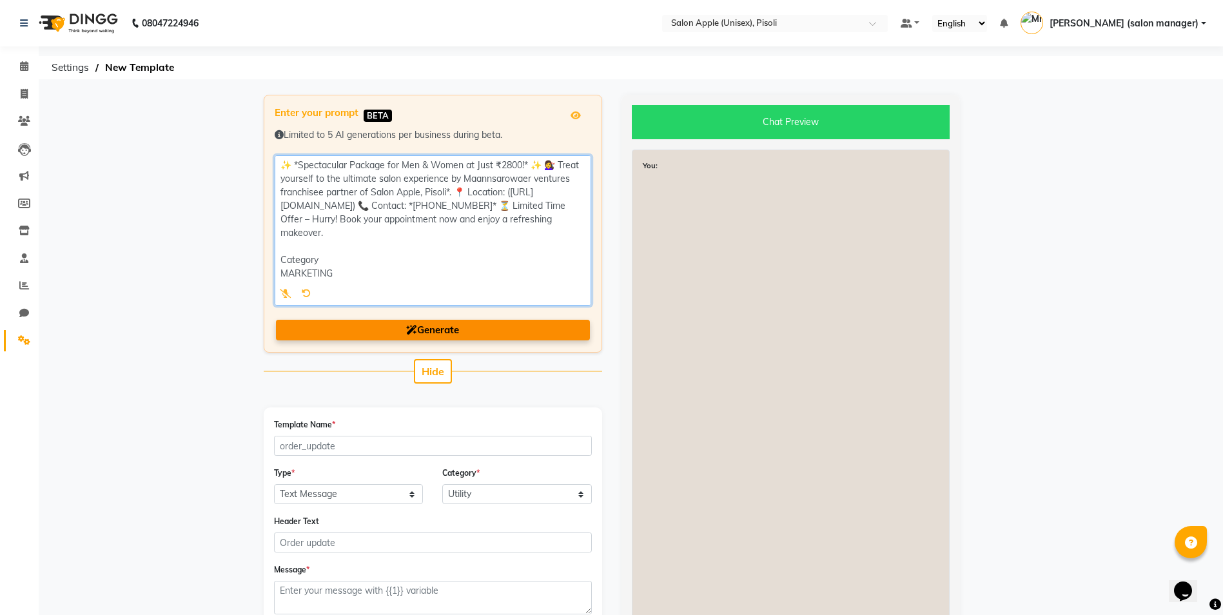
type textarea "✨ *Spectacular Package for Men & Women at Just ₹2800!* ✨ 💇‍♀️ Treat yourself to…"
click at [434, 331] on span "Generate" at bounding box center [432, 330] width 53 height 12
click at [381, 338] on button "Generate" at bounding box center [433, 330] width 314 height 21
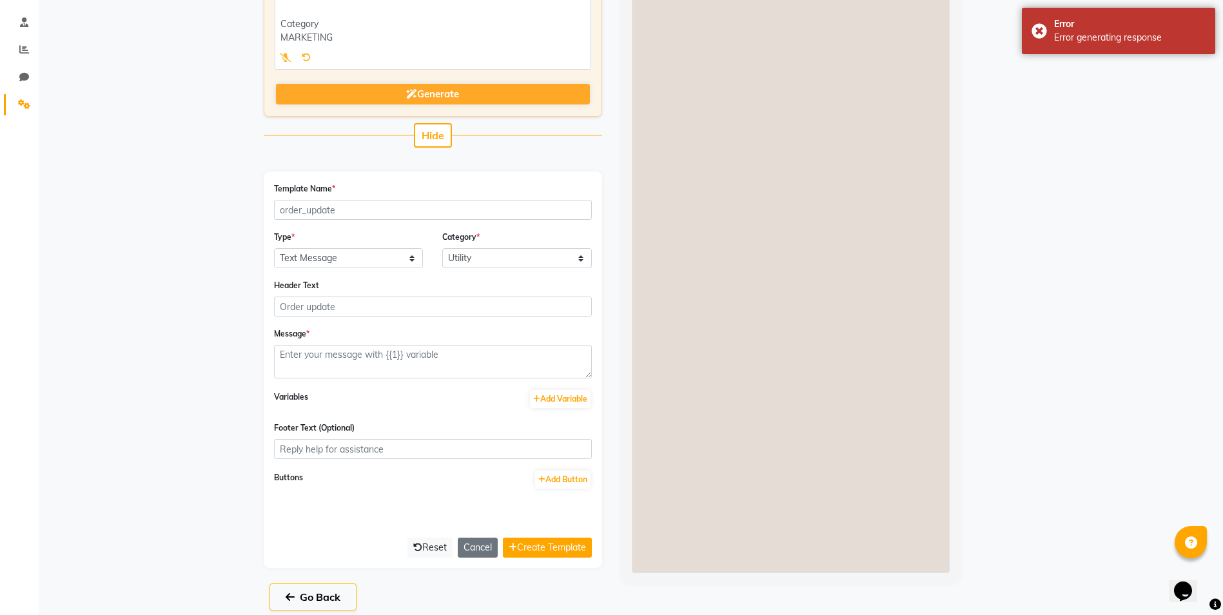
scroll to position [247, 0]
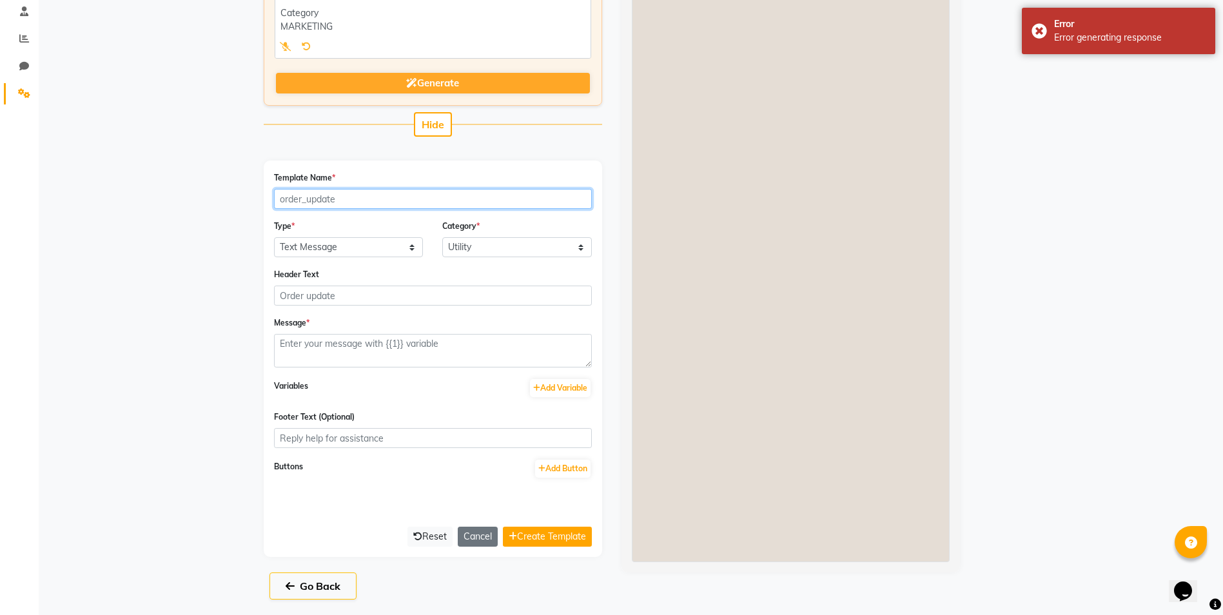
click at [311, 204] on input "Template Name *" at bounding box center [433, 199] width 318 height 20
type input "spectacular_pkg"
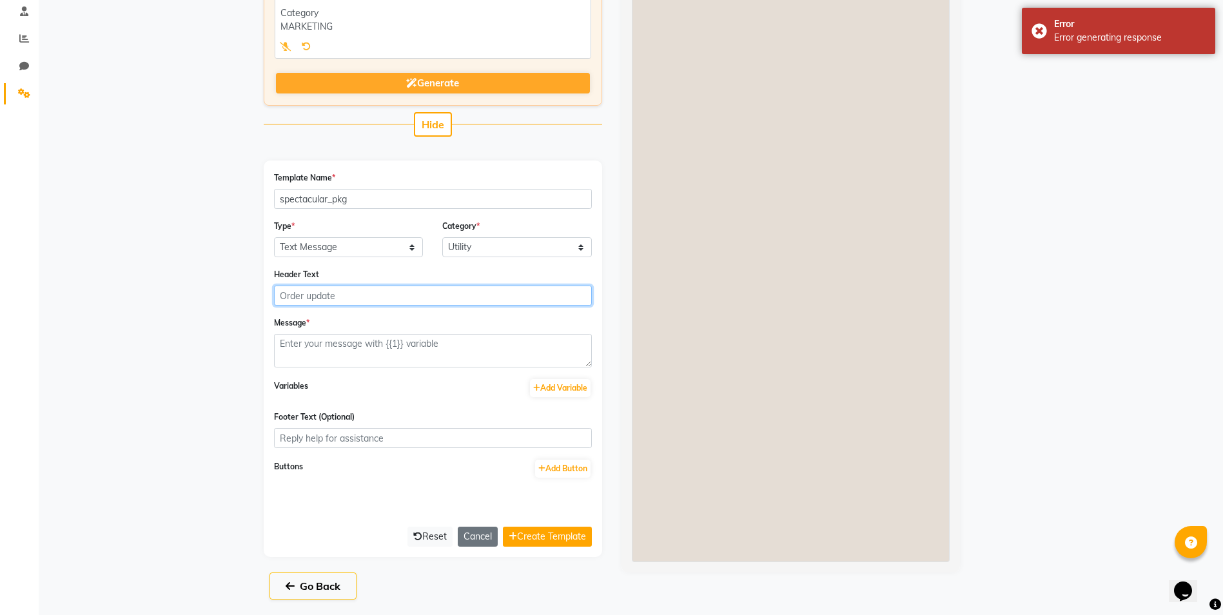
click at [324, 298] on input "Header Text" at bounding box center [433, 296] width 318 height 20
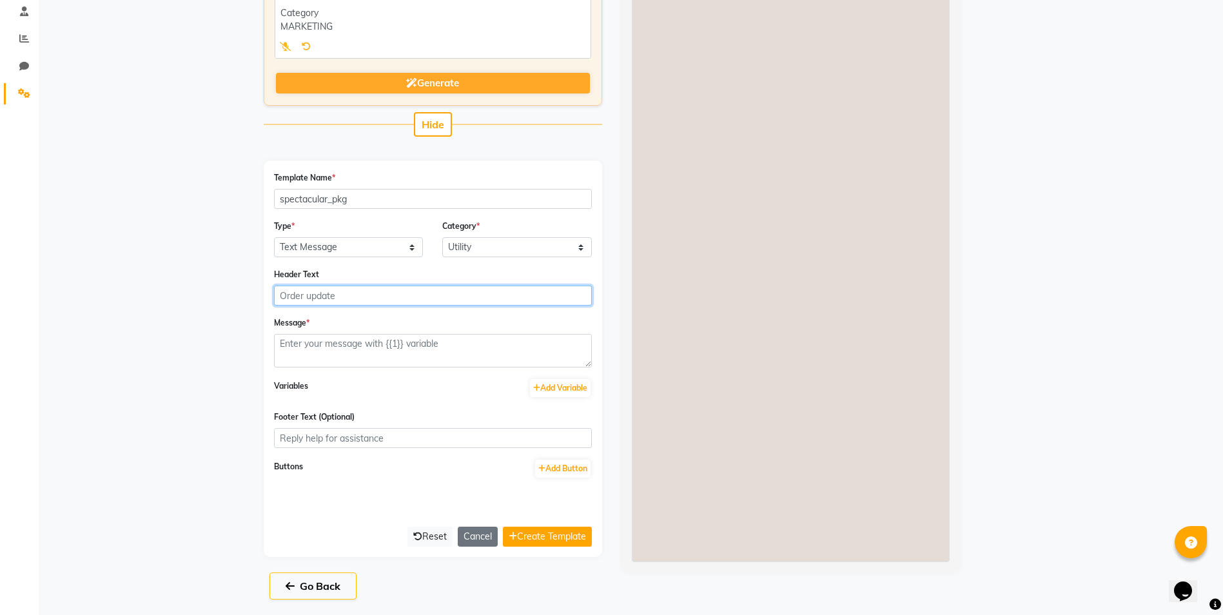
type input "spectacular pkg"
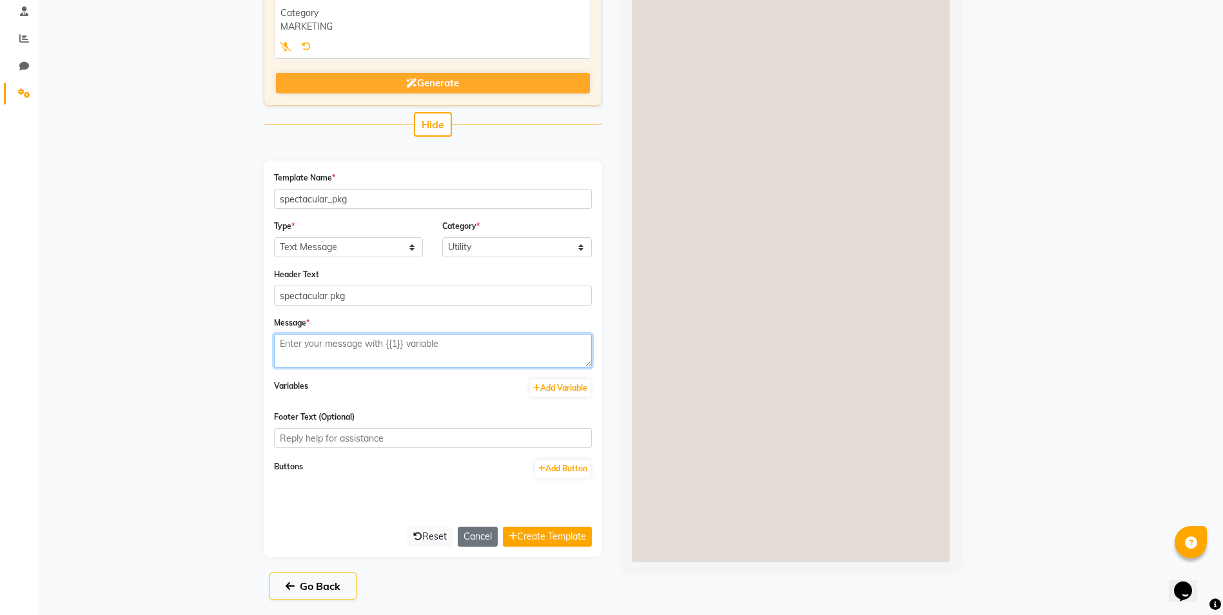
click at [324, 351] on textarea at bounding box center [433, 351] width 318 height 34
paste textarea "✨ *Spectacular Package for Men & Women at Just ₹2800!* ✨ 💇‍♀️ Treat yourself to…"
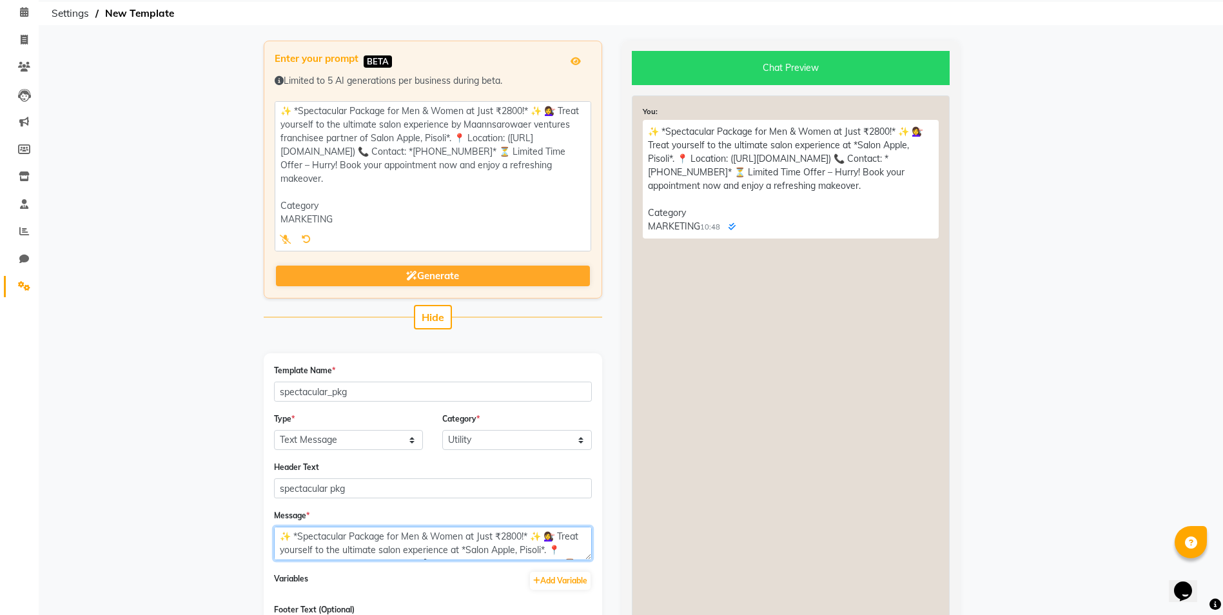
scroll to position [0, 0]
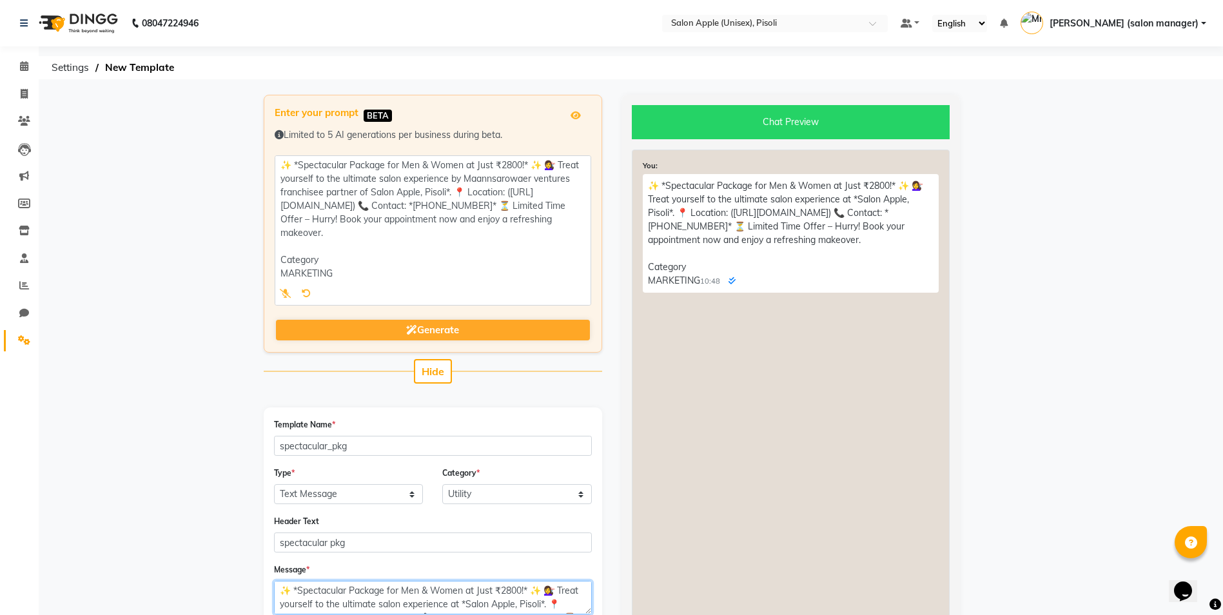
type textarea "✨ *Spectacular Package for Men & Women at Just ₹2800!* ✨ 💇‍♀️ Treat yourself to…"
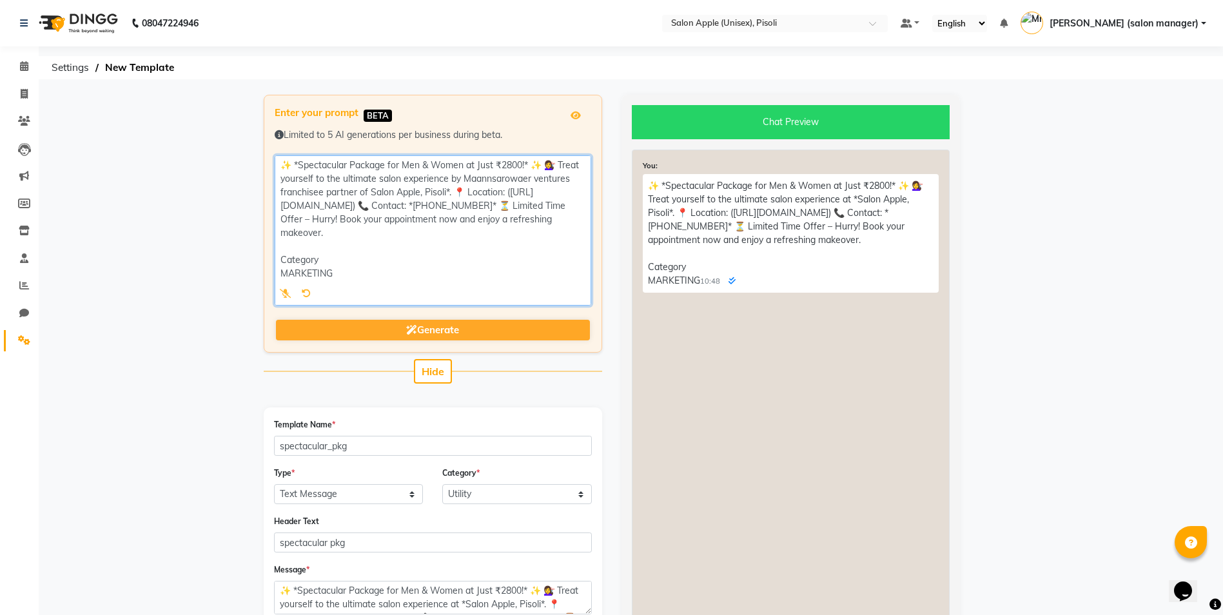
scroll to position [1, 0]
drag, startPoint x: 278, startPoint y: 161, endPoint x: 519, endPoint y: 240, distance: 253.6
click at [519, 240] on textarea at bounding box center [433, 230] width 316 height 150
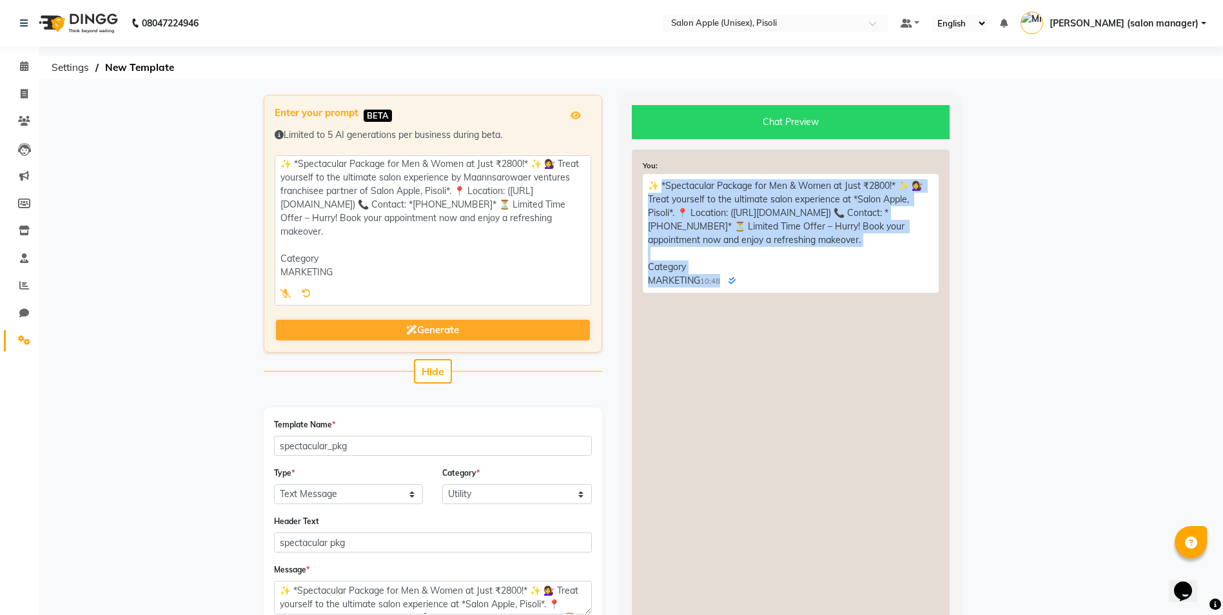
drag, startPoint x: 662, startPoint y: 175, endPoint x: 871, endPoint y: 300, distance: 243.1
click at [871, 300] on div "You: ✨ *Spectacular Package for Men & Women at Just ₹2800!* ✨ 💇‍♀️ Treat yourse…" at bounding box center [791, 479] width 318 height 659
drag, startPoint x: 743, startPoint y: 223, endPoint x: 717, endPoint y: 367, distance: 146.0
click at [717, 367] on div "You: ✨ *Spectacular Package for Men & Women at Just ₹2800!* ✨ 💇‍♀️ Treat yourse…" at bounding box center [791, 479] width 318 height 659
drag, startPoint x: 650, startPoint y: 175, endPoint x: 884, endPoint y: 304, distance: 267.7
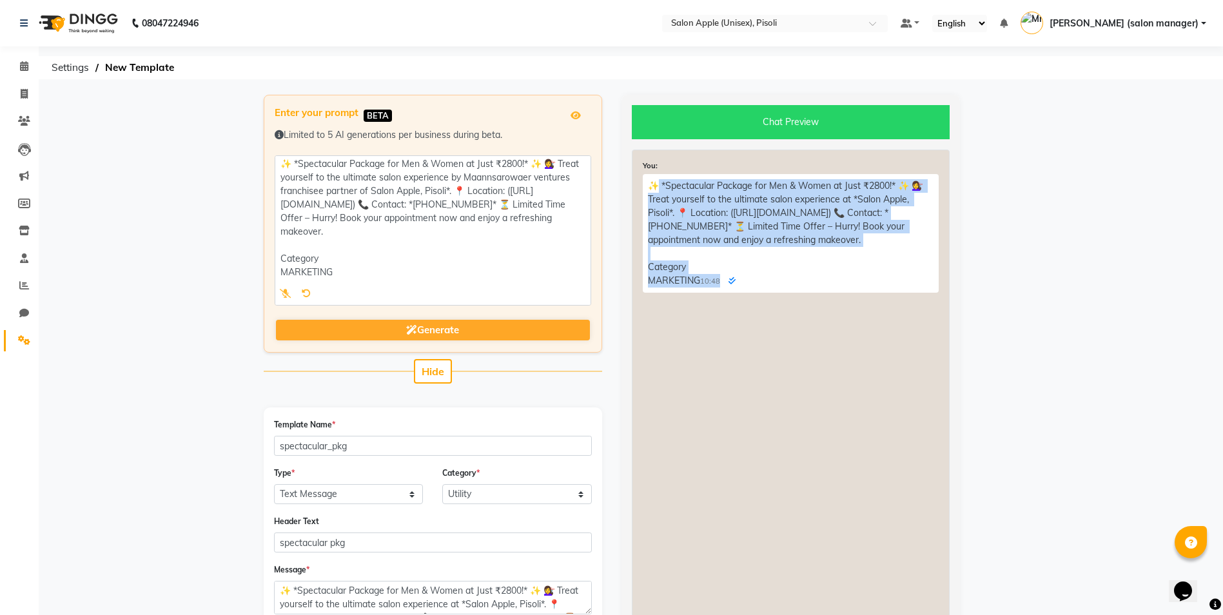
click at [884, 304] on div "You: ✨ *Spectacular Package for Men & Women at Just ₹2800!* ✨ 💇‍♀️ Treat yourse…" at bounding box center [791, 479] width 318 height 659
click at [335, 494] on select "Text Message Image with Text" at bounding box center [349, 494] width 150 height 20
select select "IMAGE"
click at [274, 484] on select "Text Message Image with Text" at bounding box center [349, 494] width 150 height 20
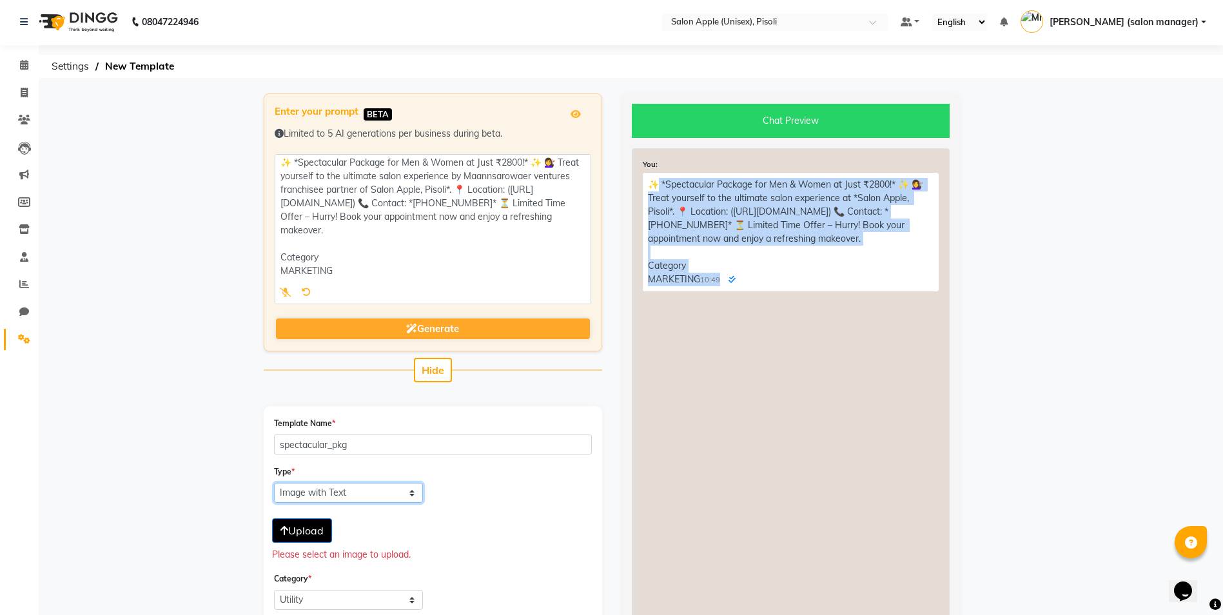
scroll to position [0, 0]
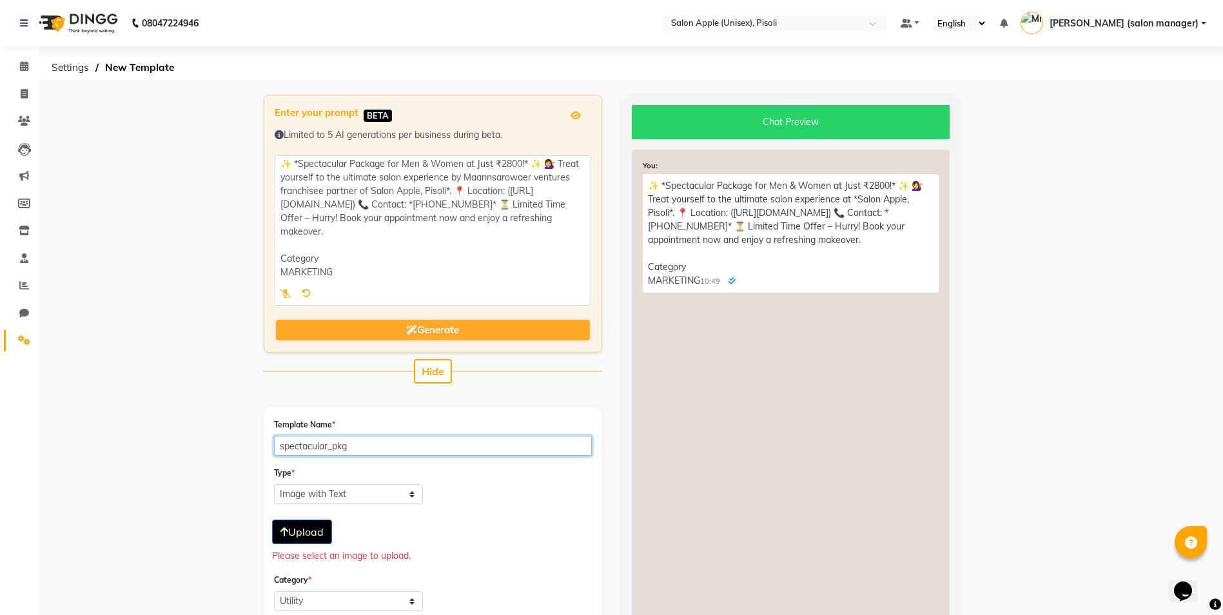
drag, startPoint x: 357, startPoint y: 445, endPoint x: 233, endPoint y: 442, distance: 124.4
click at [233, 442] on app-manage-templates "Enter your prompt BETA Limited to 5 AI generations per business during beta. Ge…" at bounding box center [611, 532] width 1223 height 874
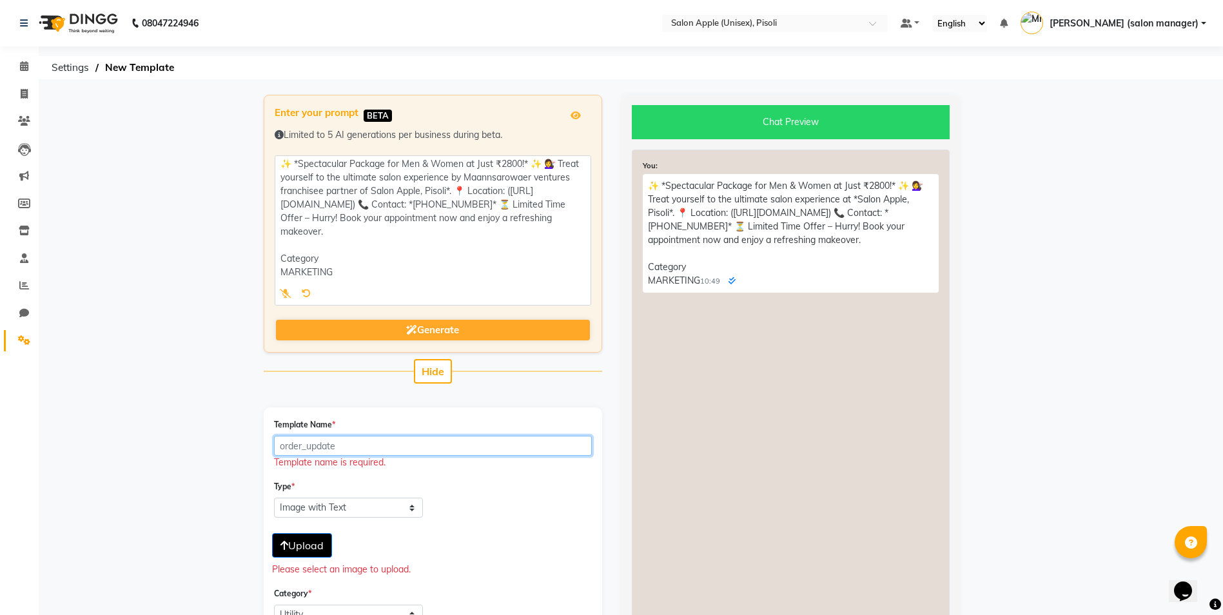
paste input "✨_*spectacular_package_for_men_&_women_at_just_₹2800!*_✨_💇‍♀️_treat_yourself_to…"
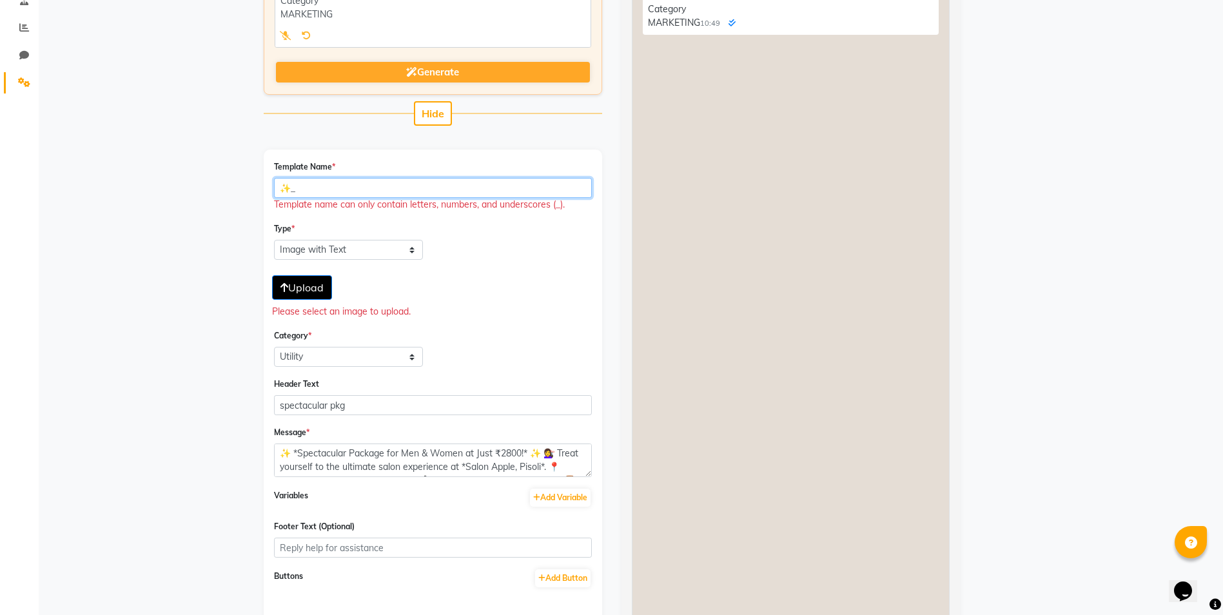
type input "✨"
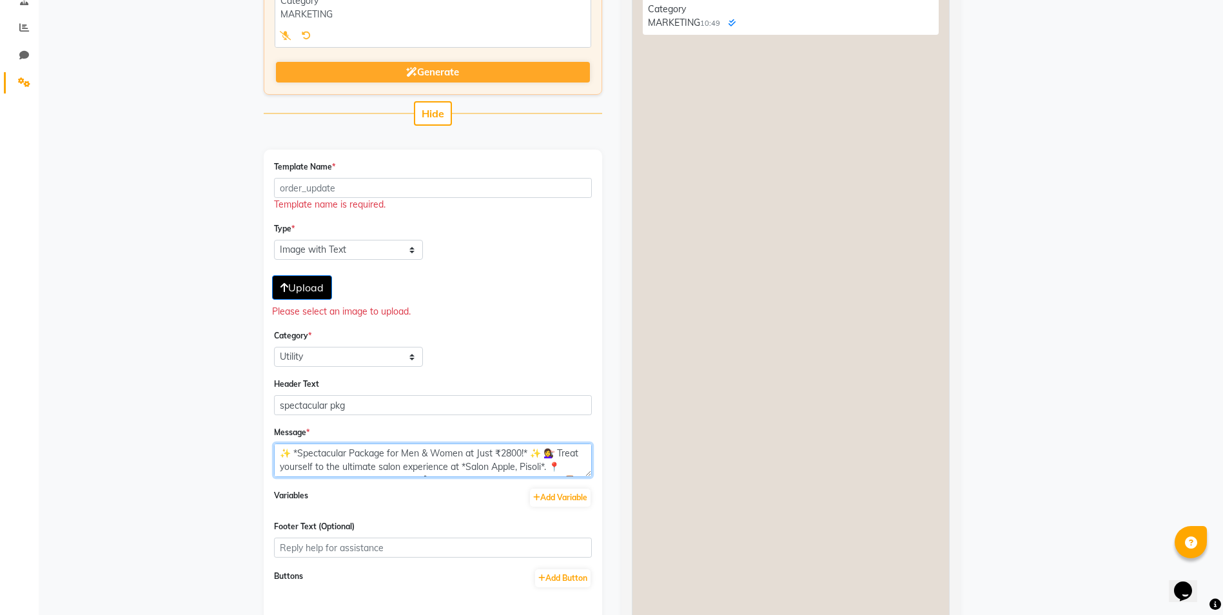
drag, startPoint x: 571, startPoint y: 468, endPoint x: 186, endPoint y: 421, distance: 387.7
click at [186, 421] on app-manage-templates "Enter your prompt BETA Limited to 5 AI generations per business during beta. Ge…" at bounding box center [611, 281] width 1223 height 888
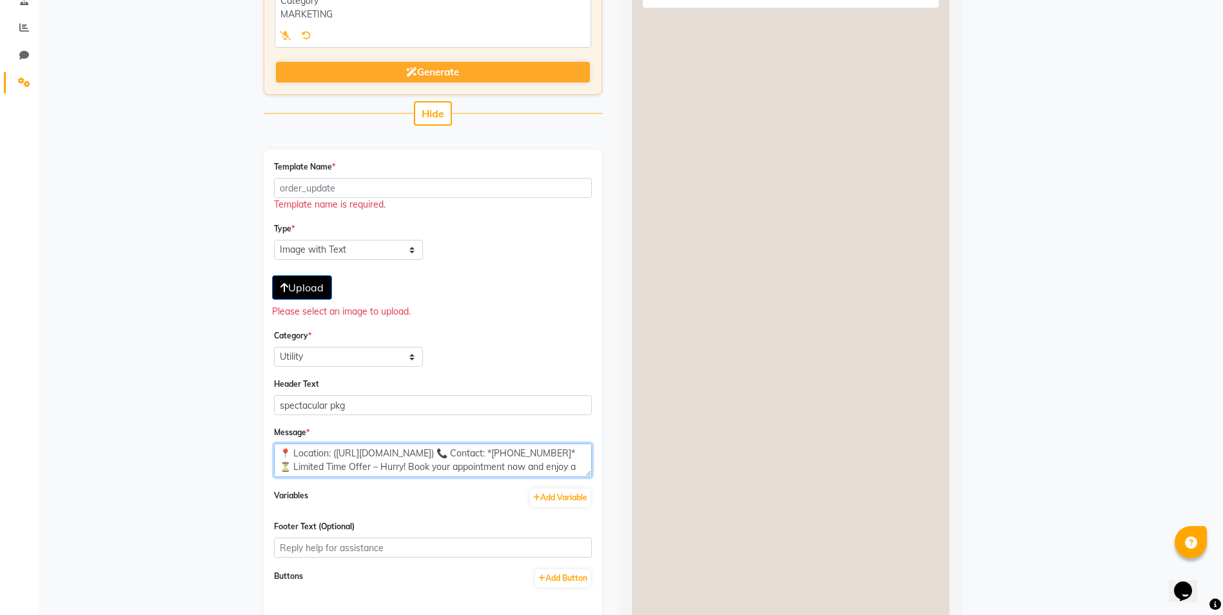
drag, startPoint x: 574, startPoint y: 463, endPoint x: 78, endPoint y: 405, distance: 499.6
click at [78, 405] on app-manage-templates "Enter your prompt BETA Limited to 5 AI generations per business during beta. Ge…" at bounding box center [611, 281] width 1223 height 888
click at [448, 459] on textarea "now and enjoy a refreshing makeover. Category MARKETING" at bounding box center [433, 460] width 318 height 34
click at [402, 465] on textarea "gory MARKETING" at bounding box center [433, 460] width 318 height 34
type textarea "g"
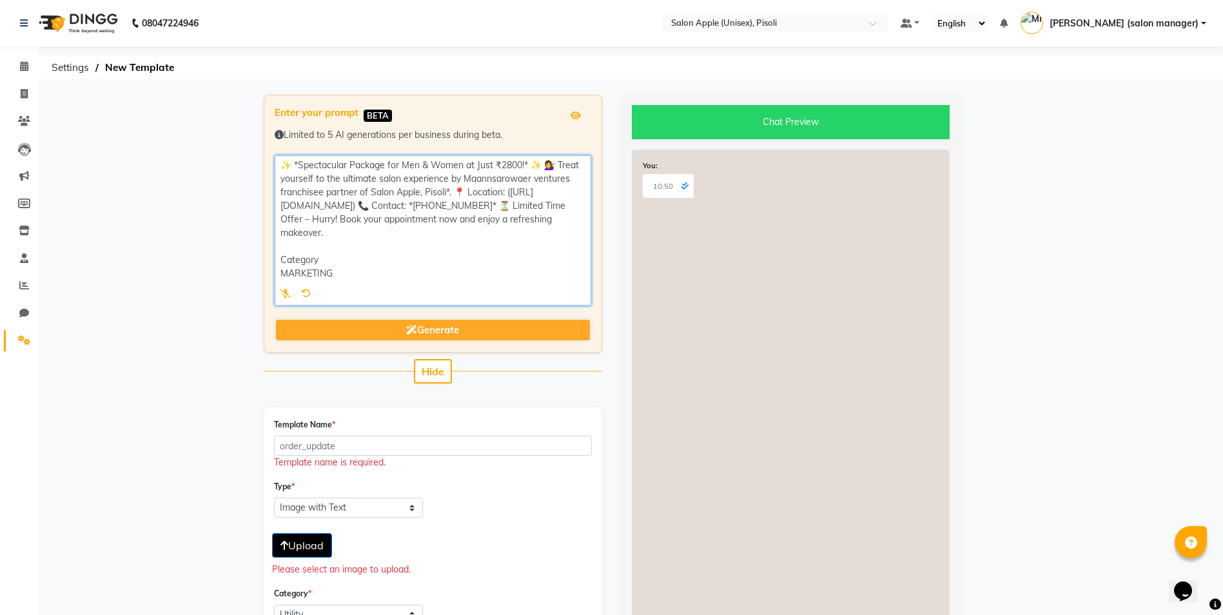
drag, startPoint x: 282, startPoint y: 159, endPoint x: 476, endPoint y: 237, distance: 208.5
click at [476, 237] on textarea at bounding box center [433, 230] width 316 height 150
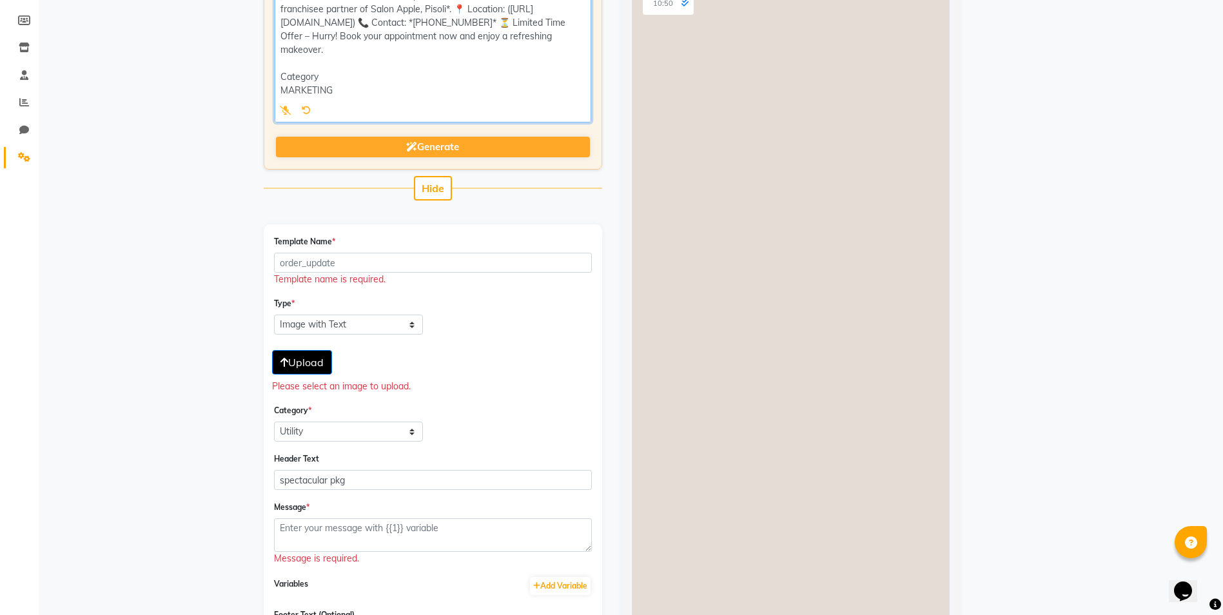
scroll to position [258, 0]
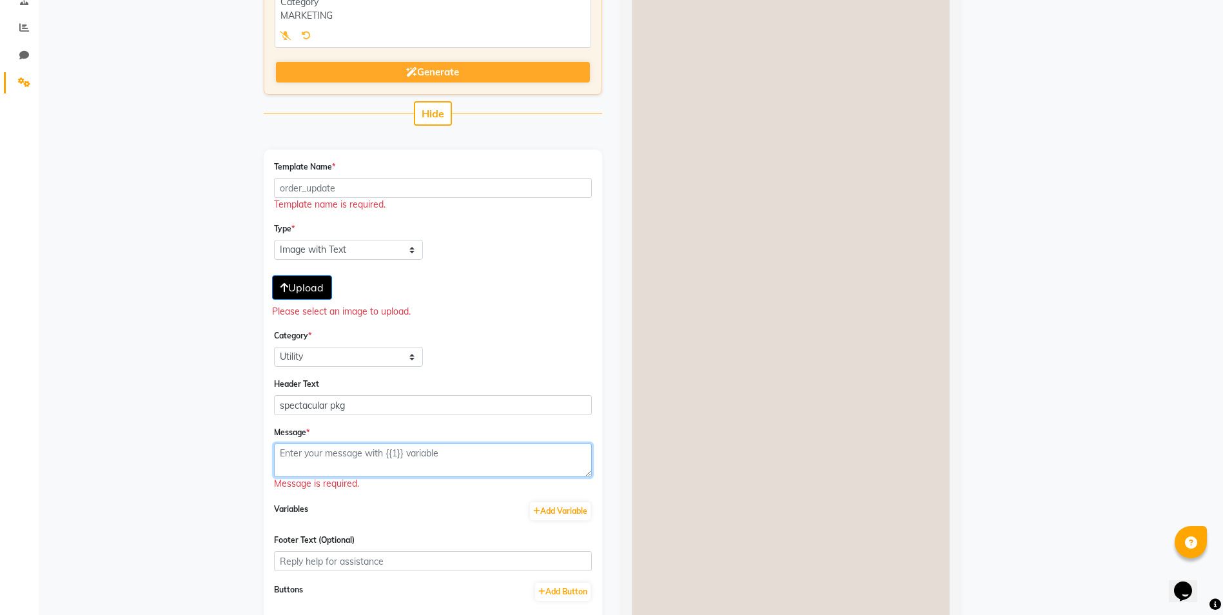
click at [338, 452] on textarea at bounding box center [433, 460] width 318 height 34
paste textarea "✨ *Spectacular Package for Men & Women at Just ₹2800!* ✨ 💇‍♀️ Treat yourself to…"
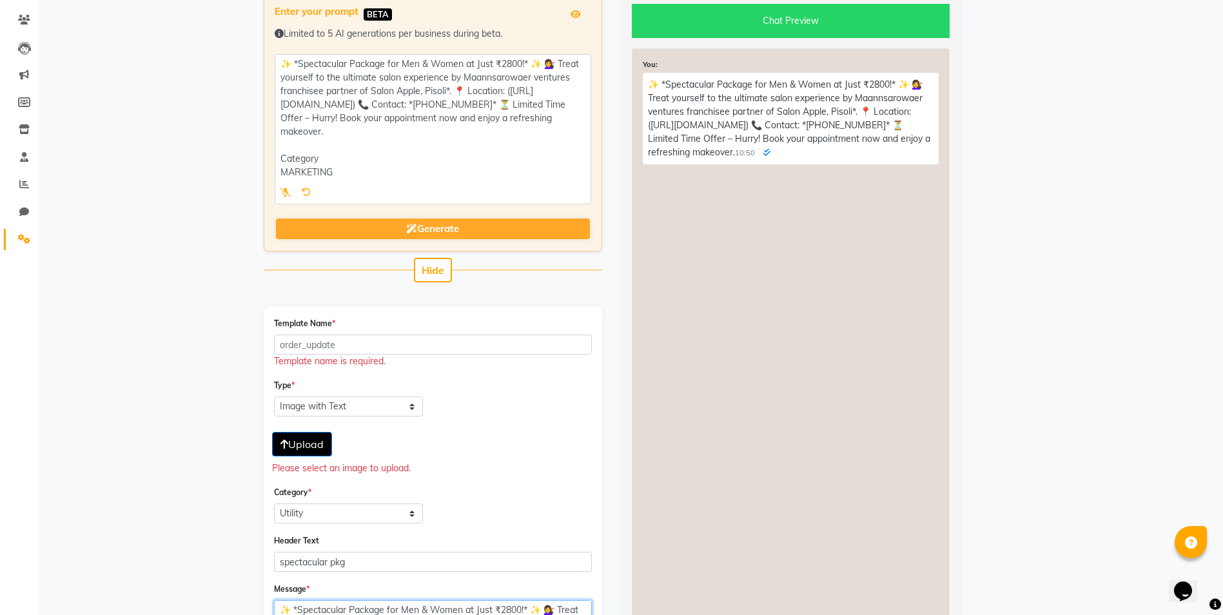
scroll to position [367, 0]
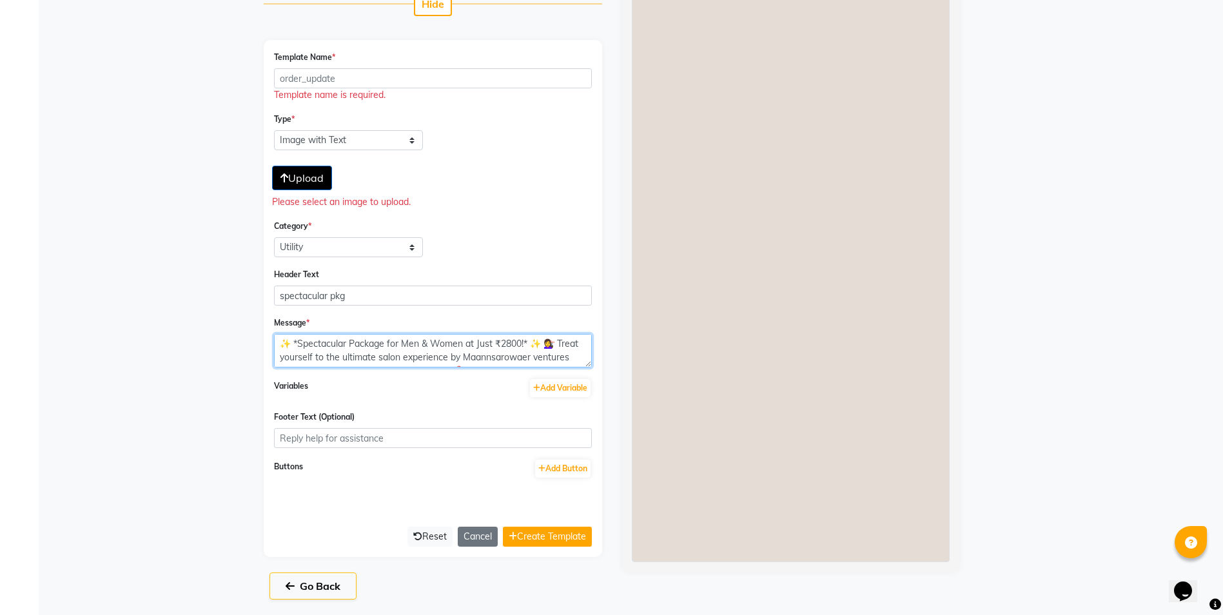
type textarea "✨ *Spectacular Package for Men & Women at Just ₹2800!* ✨ 💇‍♀️ Treat yourself to…"
click at [315, 180] on span "Upload" at bounding box center [301, 177] width 43 height 13
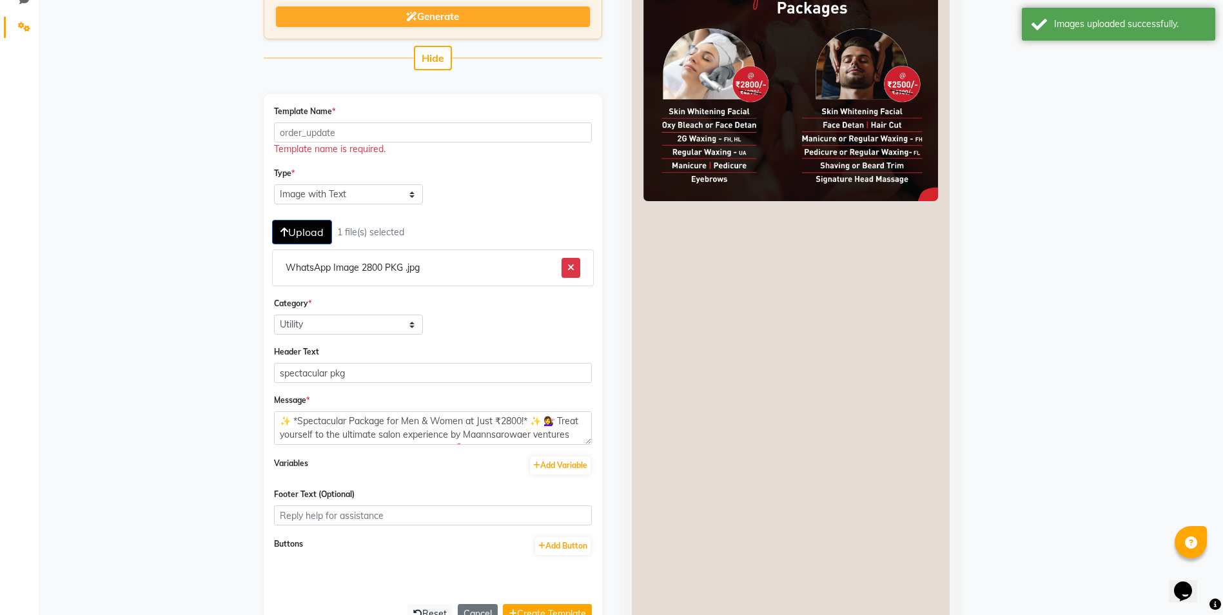
scroll to position [391, 0]
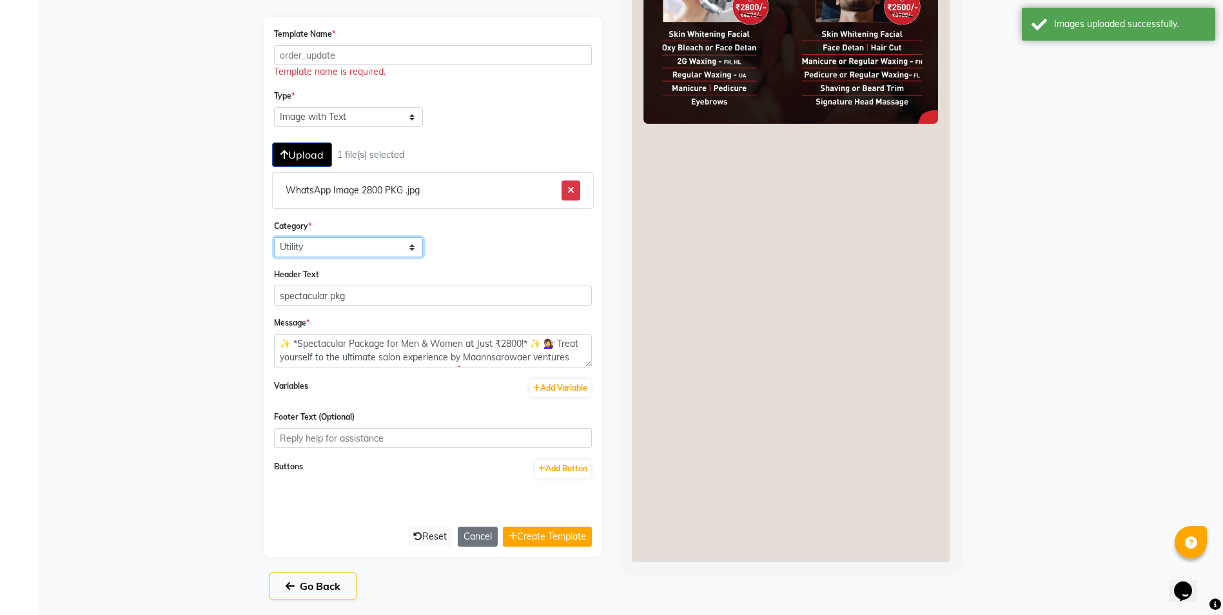
click at [316, 243] on select "Utility Marketing Authentication" at bounding box center [349, 247] width 150 height 20
select select "MARKETING"
click at [274, 237] on select "Utility Marketing Authentication" at bounding box center [349, 247] width 150 height 20
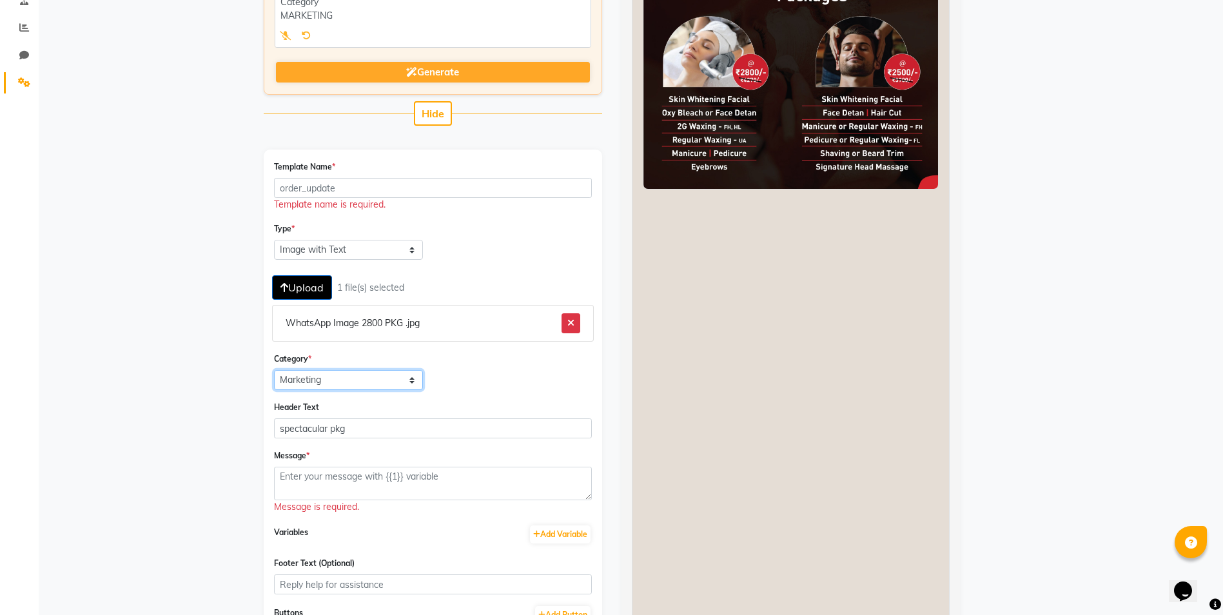
scroll to position [387, 0]
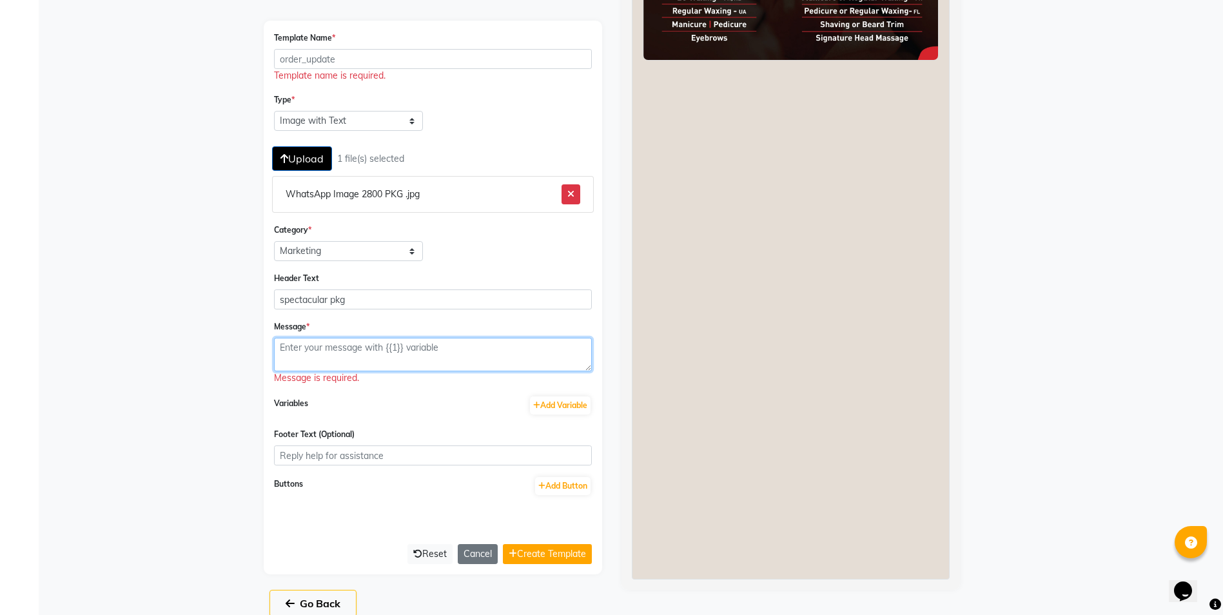
click at [326, 349] on textarea at bounding box center [433, 355] width 318 height 34
paste textarea "✨ *Spectacular Package for Men & Women at Just ₹2800!* ✨ 💇‍♀️ Treat yourself to…"
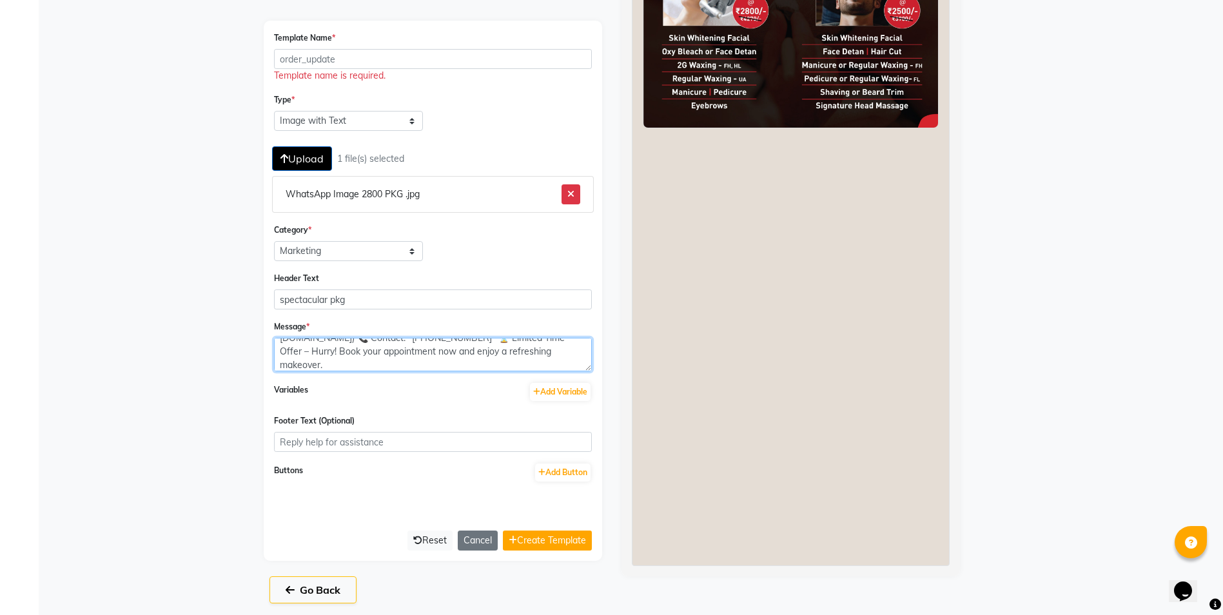
scroll to position [391, 0]
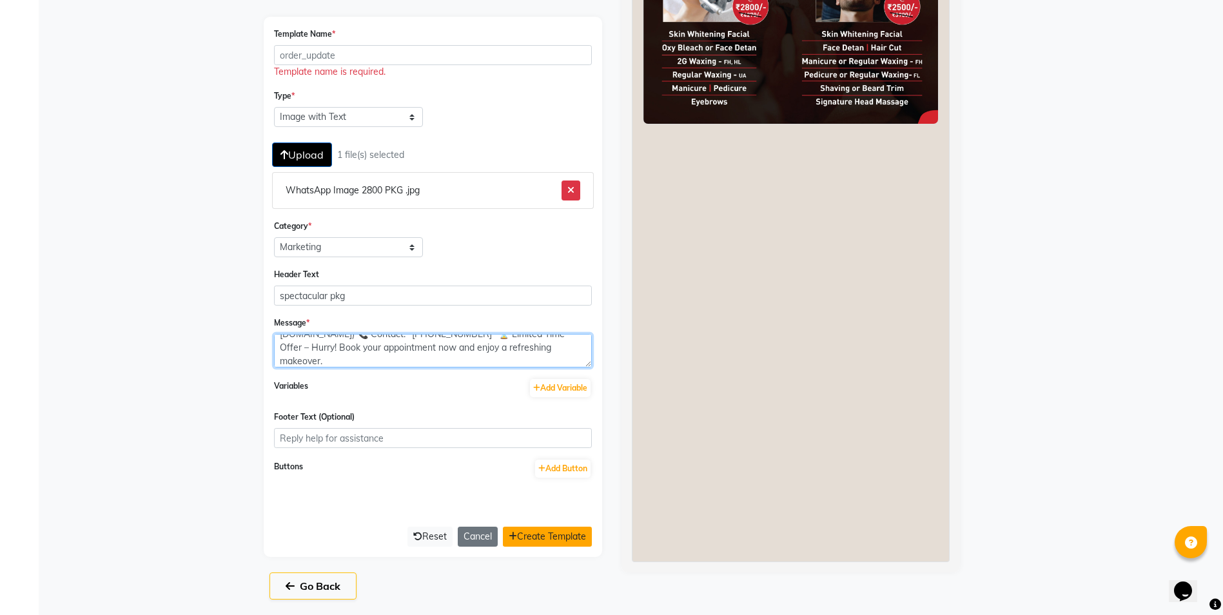
type textarea "✨ *Spectacular Package for Men & Women at Just ₹2800!* ✨ 💇‍♀️ Treat yourself to…"
click at [568, 540] on button "Create Template" at bounding box center [547, 537] width 89 height 20
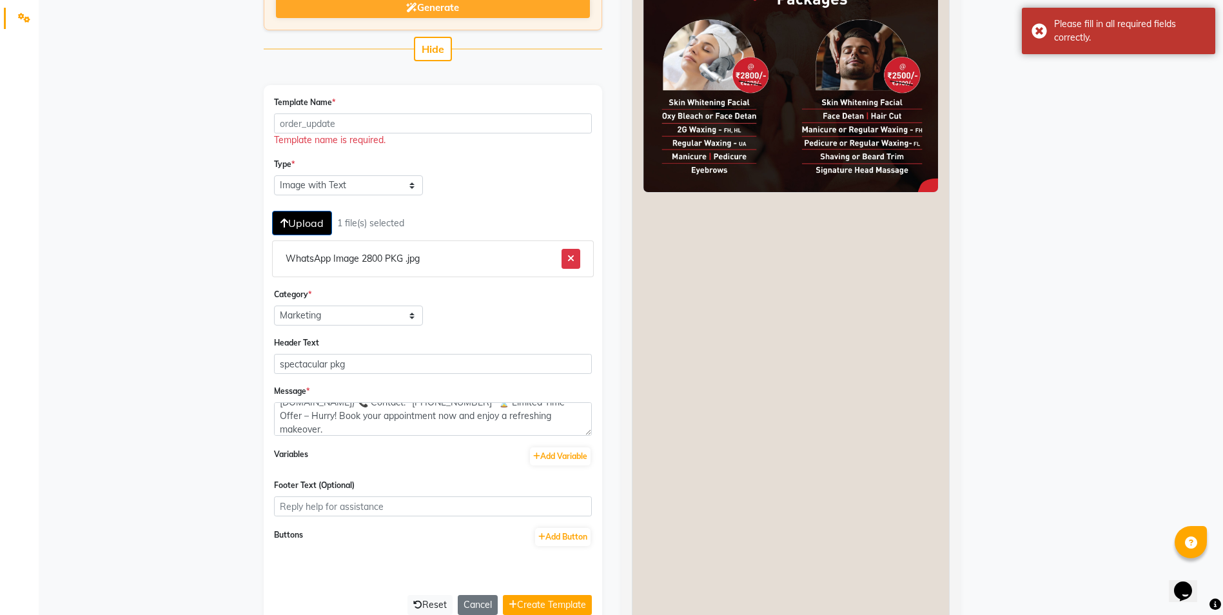
scroll to position [262, 0]
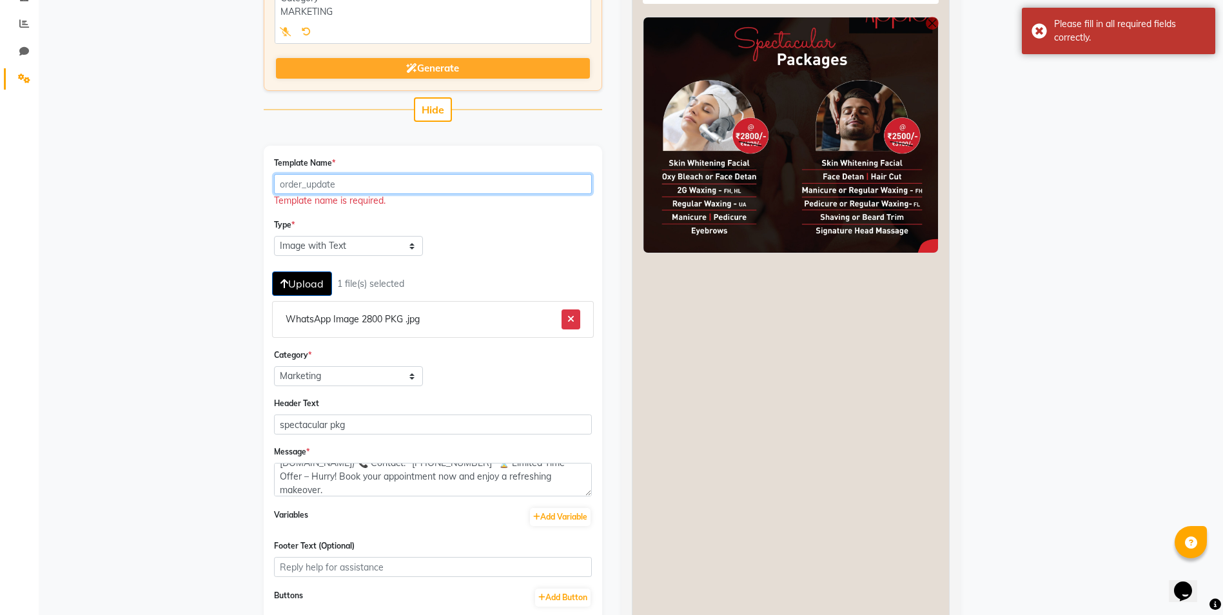
click at [342, 188] on input "Template Name *" at bounding box center [433, 184] width 318 height 20
type input "spectacular_pkg"
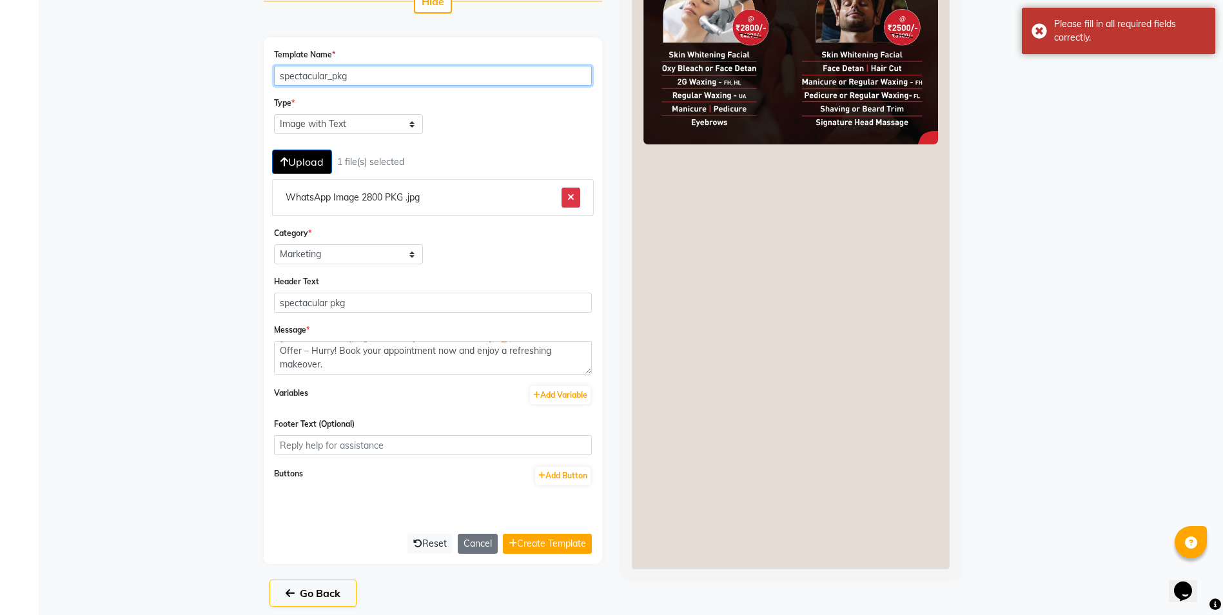
scroll to position [377, 0]
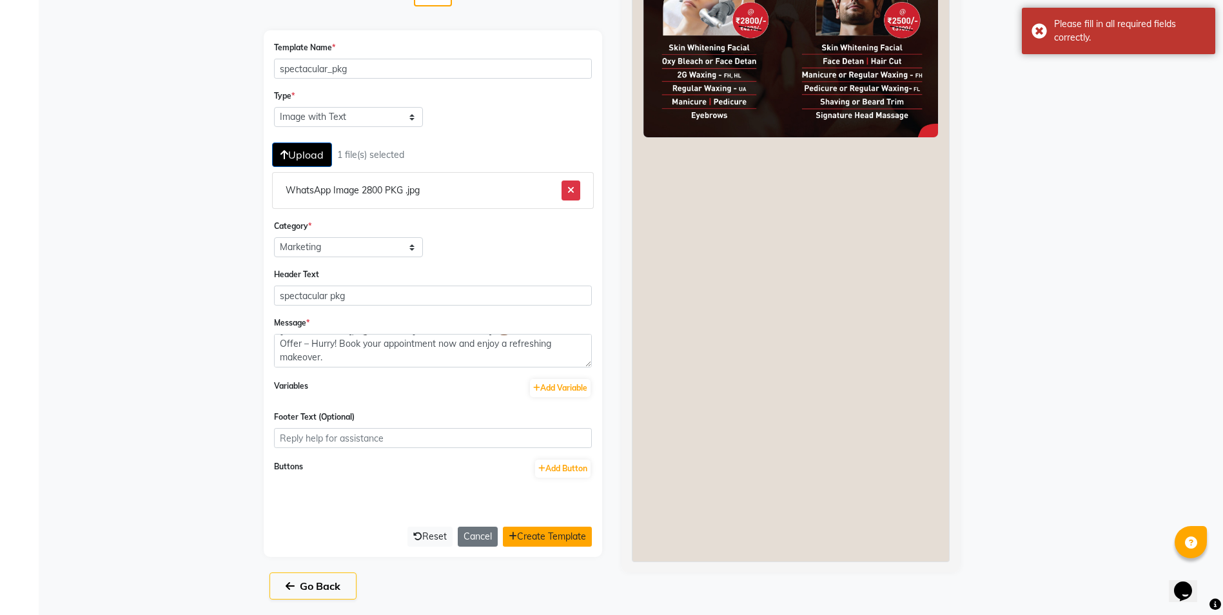
click at [537, 538] on button "Create Template" at bounding box center [547, 537] width 89 height 20
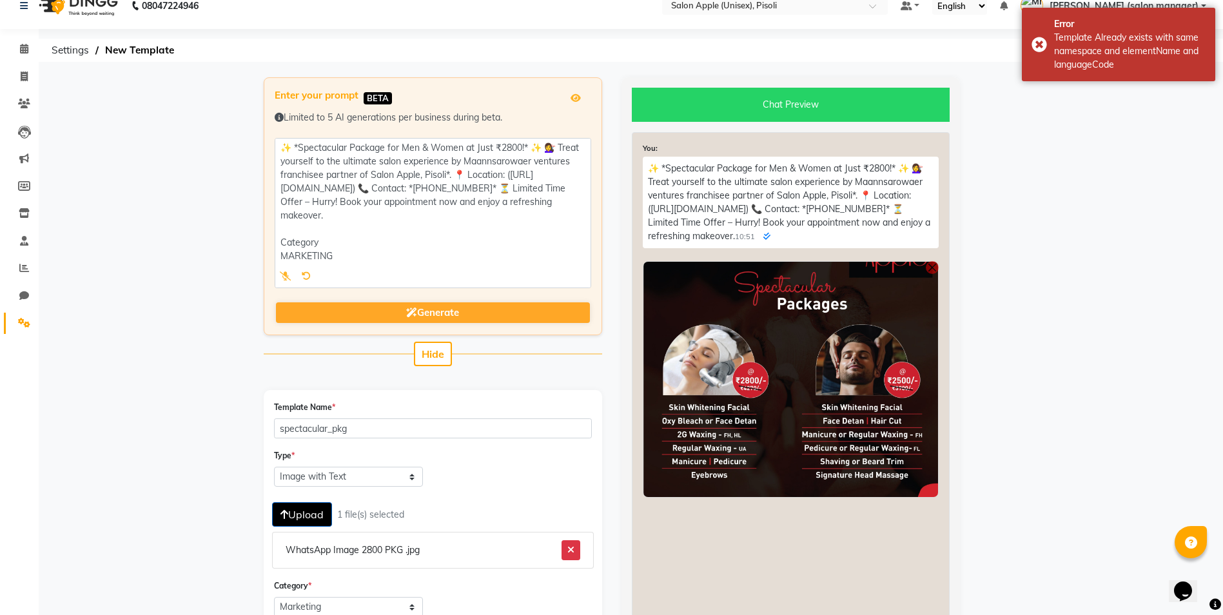
scroll to position [0, 0]
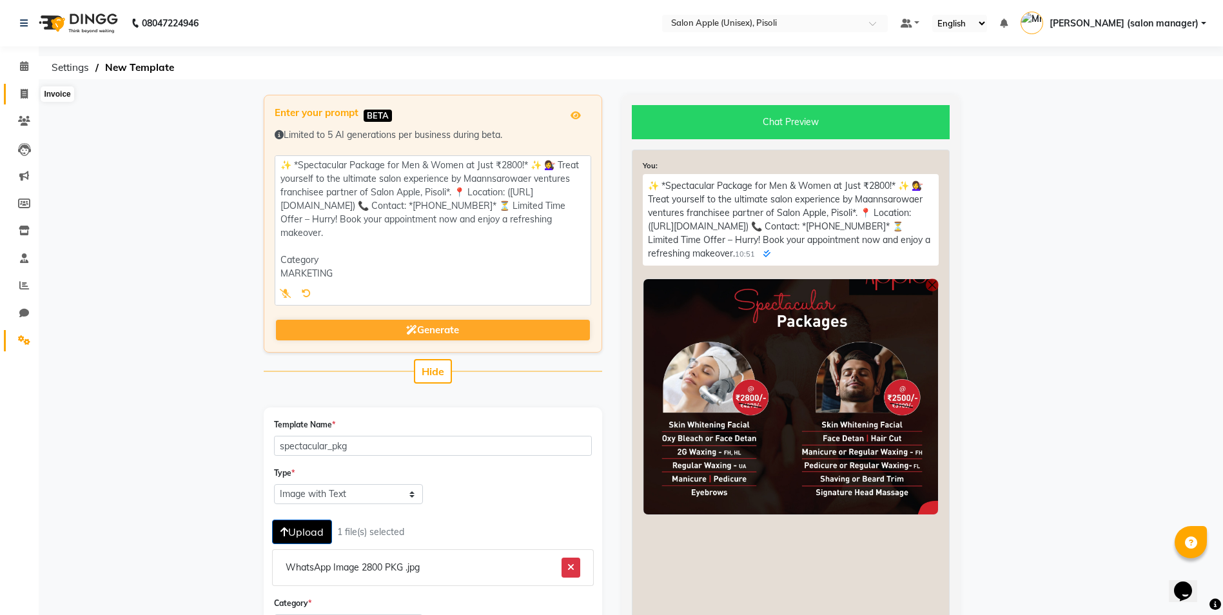
click at [19, 95] on span at bounding box center [24, 94] width 23 height 15
select select "5282"
select select "service"
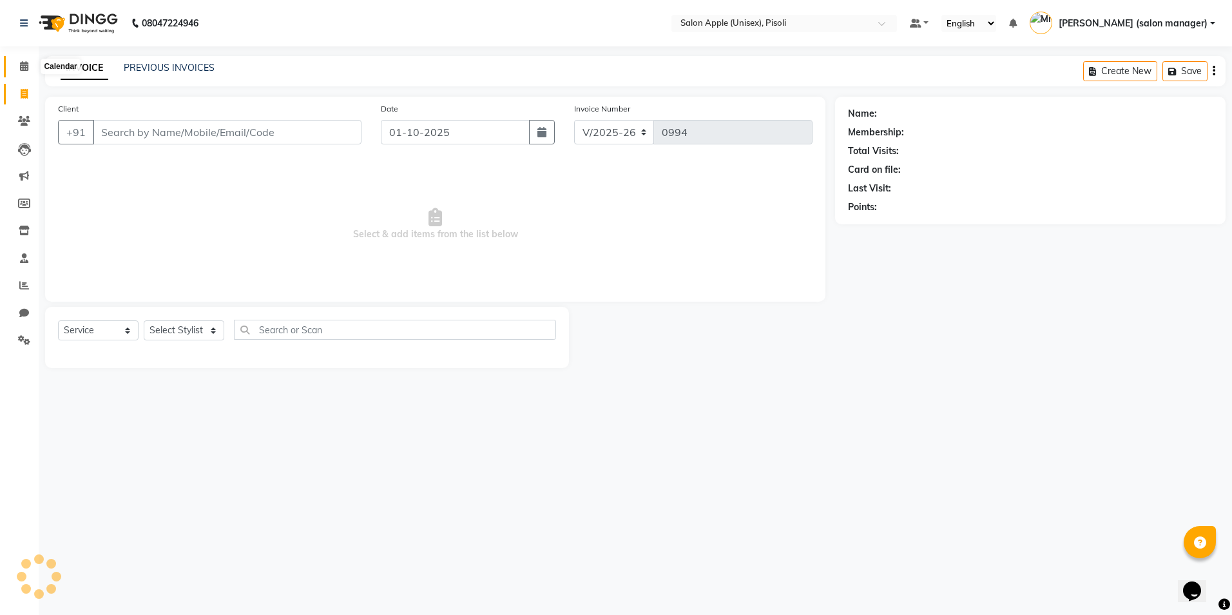
click at [24, 66] on icon at bounding box center [24, 66] width 8 height 10
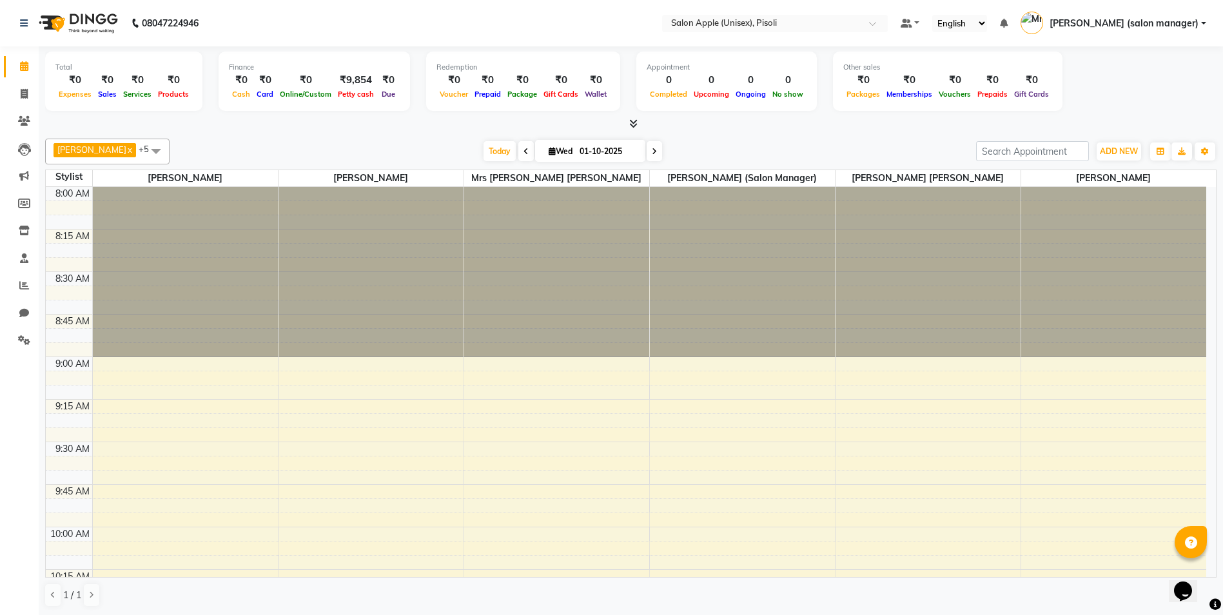
click at [639, 122] on div at bounding box center [630, 124] width 1171 height 14
click at [632, 127] on icon at bounding box center [633, 124] width 8 height 10
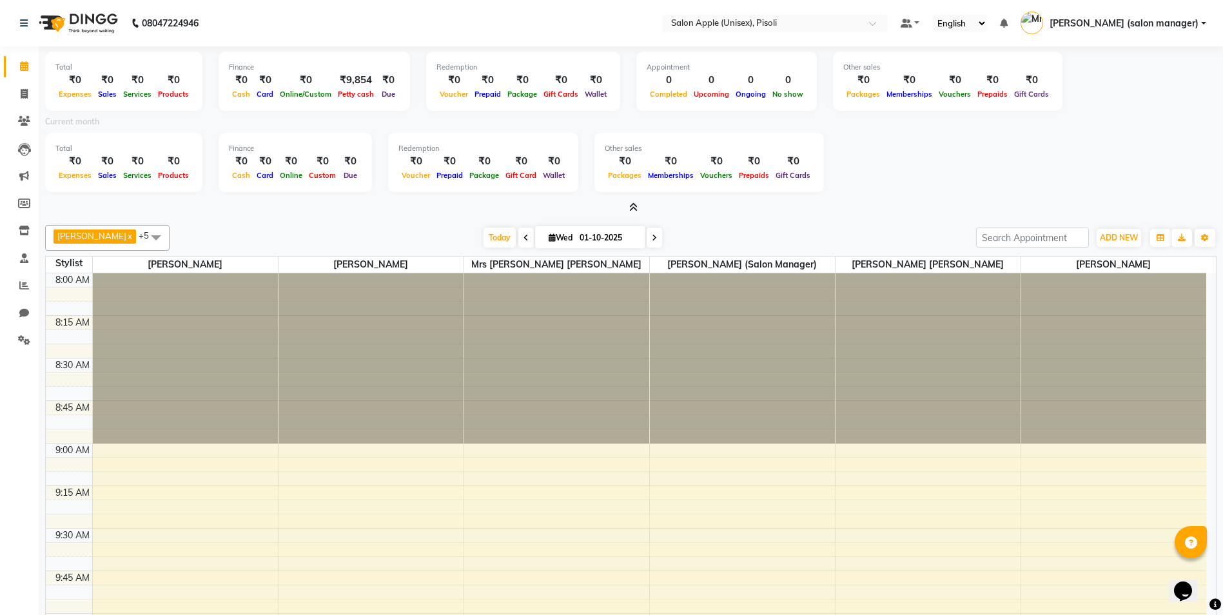
click at [634, 206] on icon at bounding box center [633, 207] width 8 height 10
